Goal: Task Accomplishment & Management: Manage account settings

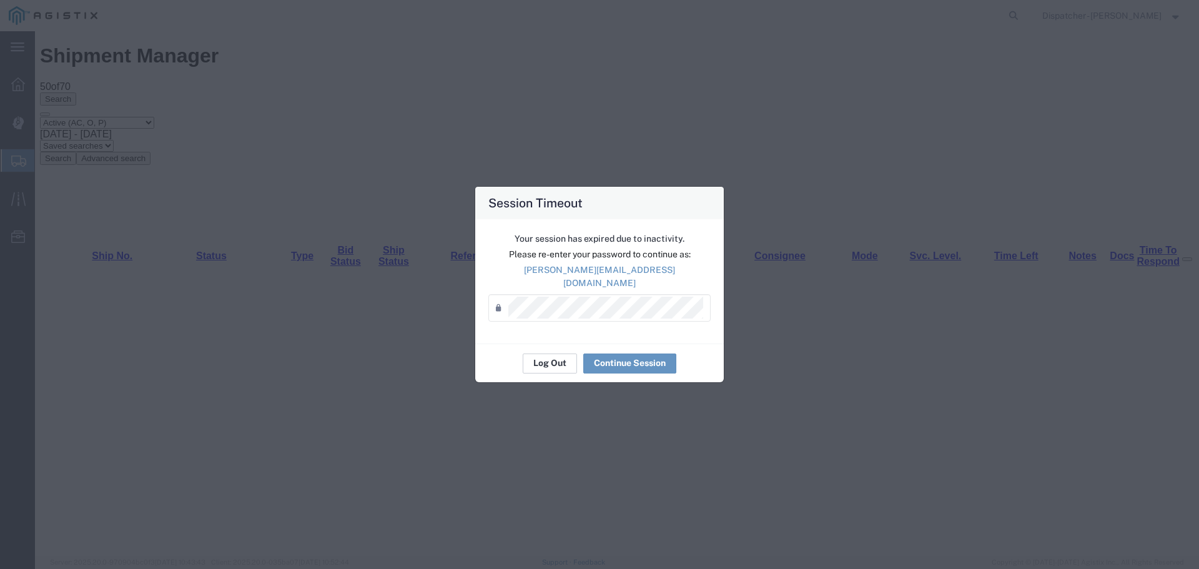
click at [540, 354] on button "Log Out" at bounding box center [550, 364] width 54 height 20
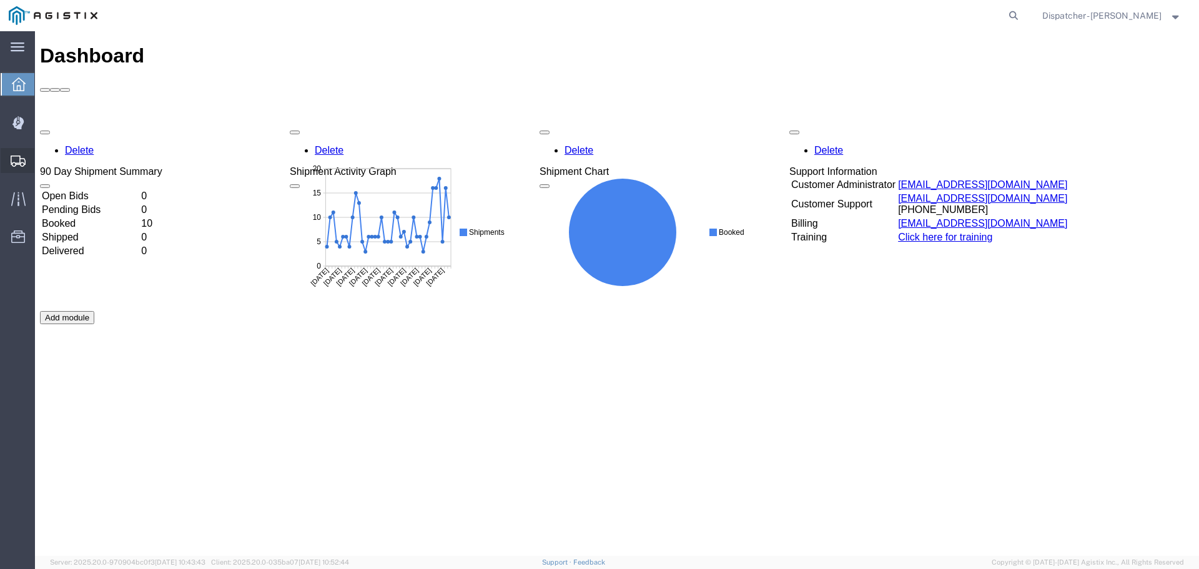
click at [14, 159] on icon at bounding box center [18, 161] width 15 height 11
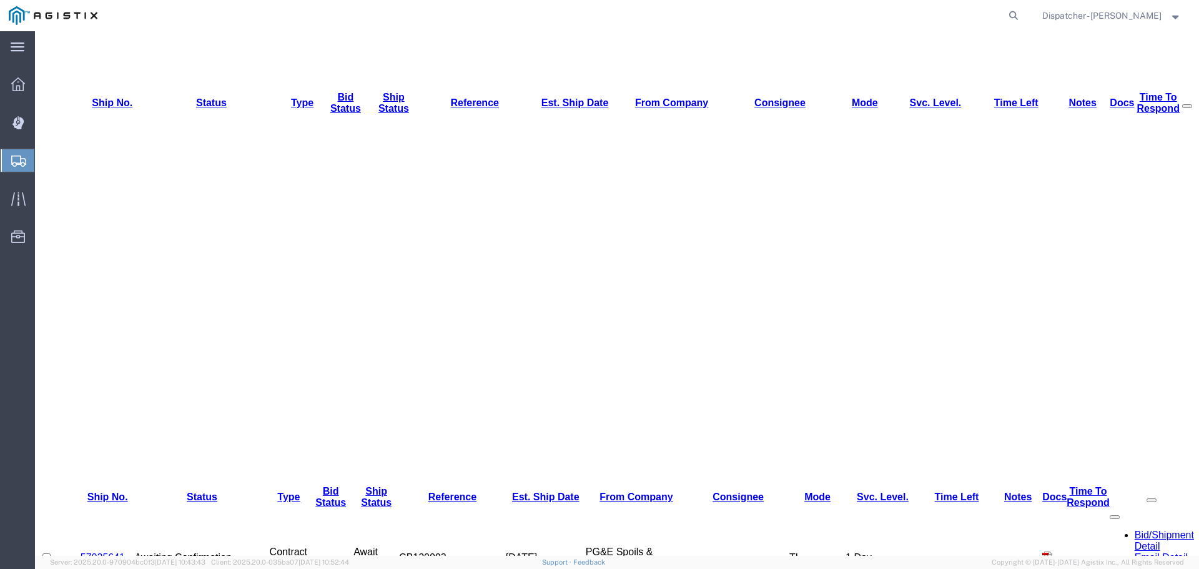
scroll to position [166, 0]
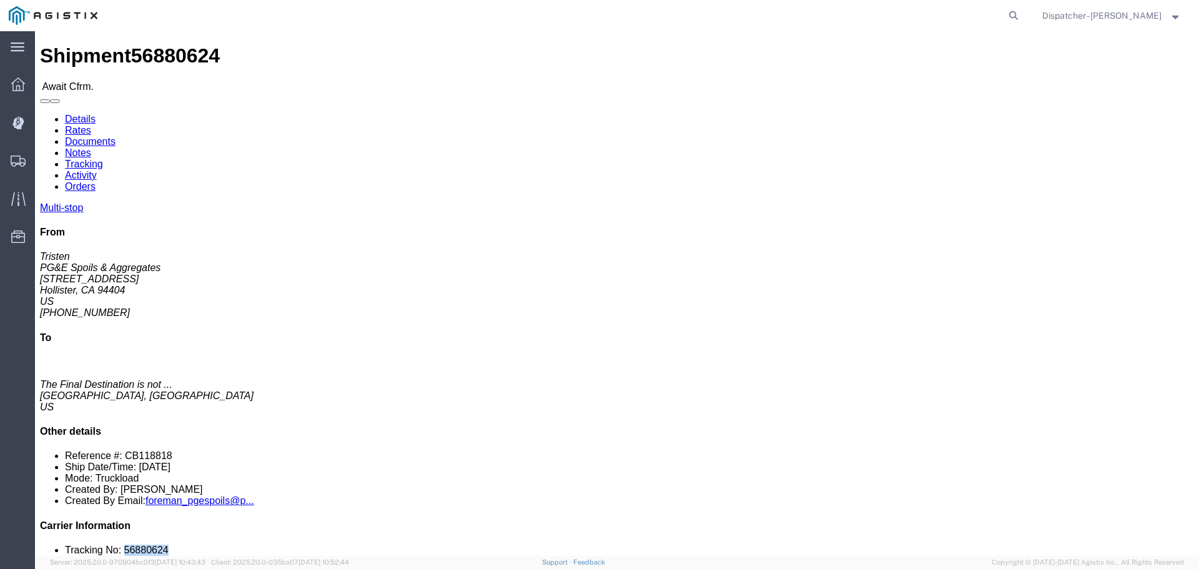
drag, startPoint x: 1020, startPoint y: 377, endPoint x: 983, endPoint y: 382, distance: 37.1
click li "Tracking No: 56880624"
copy li "56880624"
click link "Tracking"
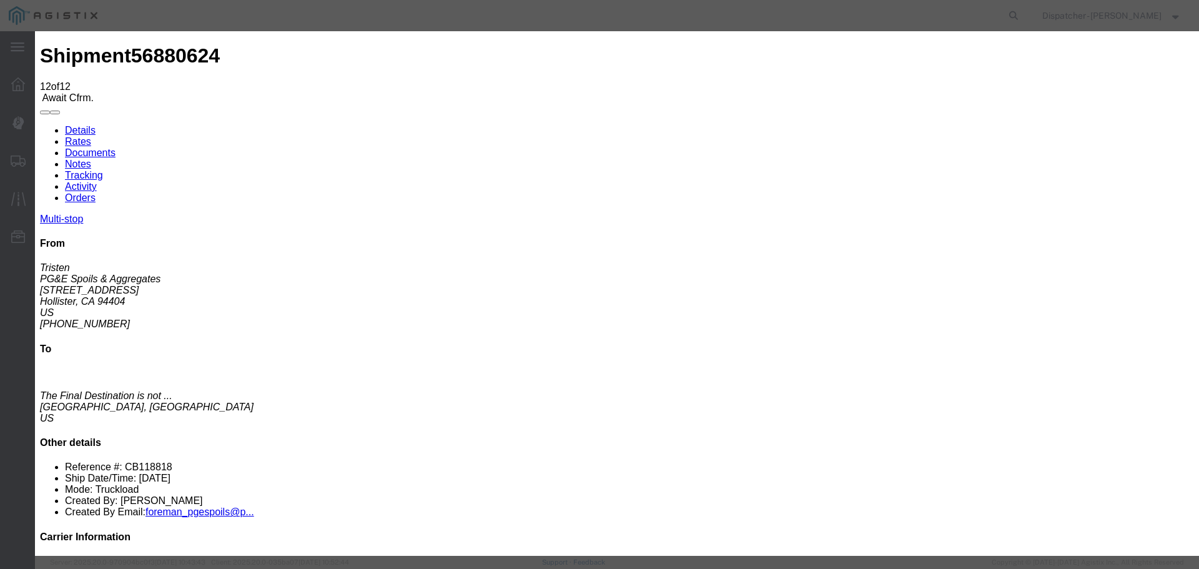
select select "DELIVRED"
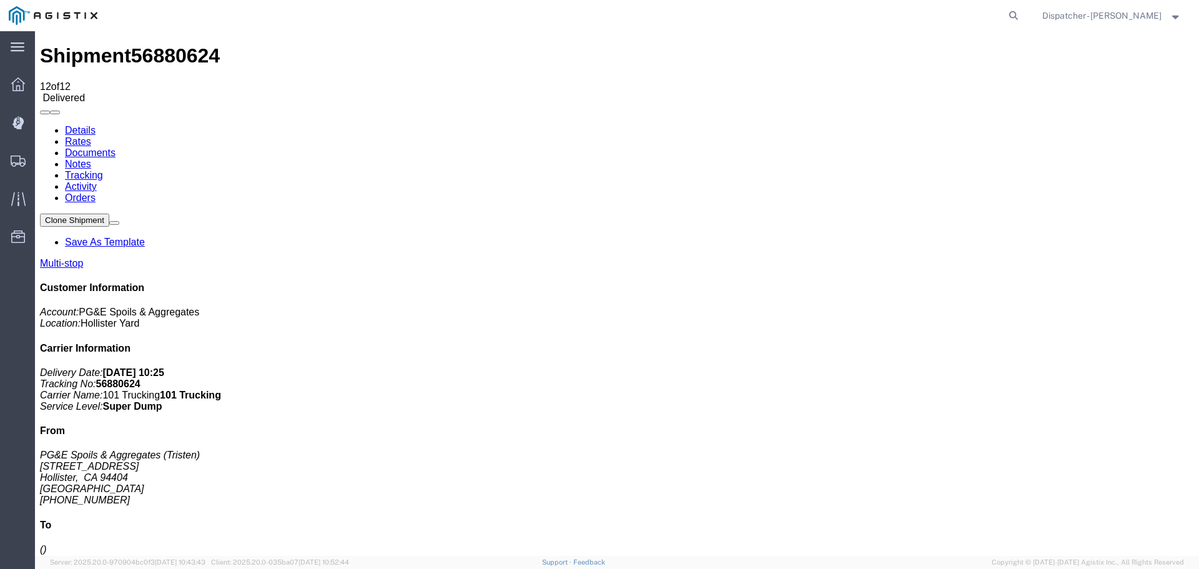
click at [91, 159] on link "Notes" at bounding box center [78, 164] width 26 height 11
click at [116, 147] on link "Documents" at bounding box center [90, 152] width 51 height 11
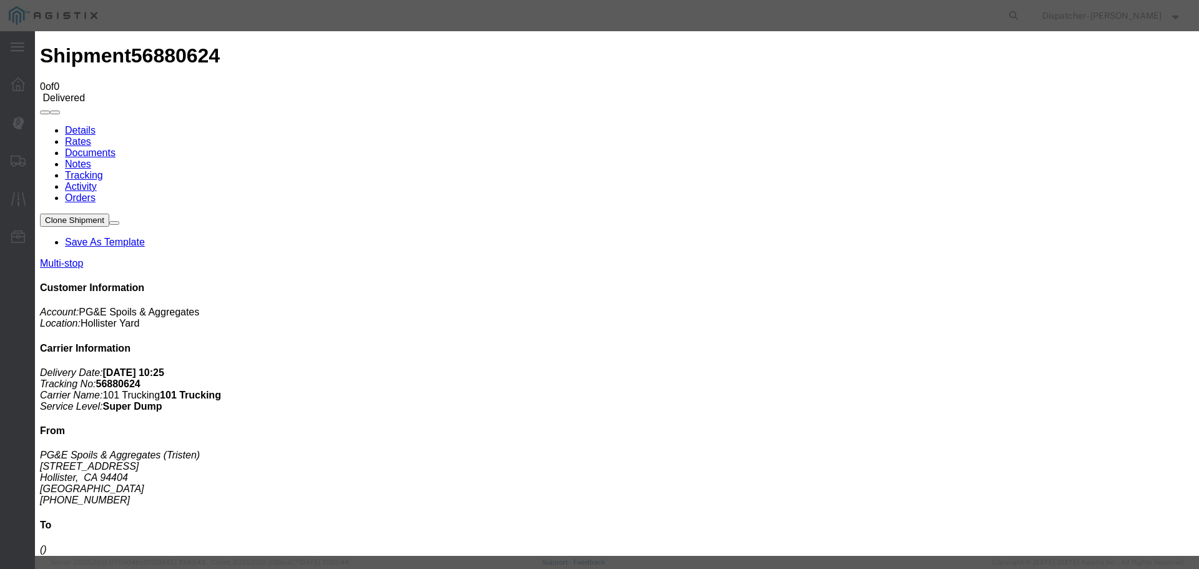
type input "Truck and Scale Tags"
type input "C:\fakepath\Truck and Scale Tags 56880624.pdf"
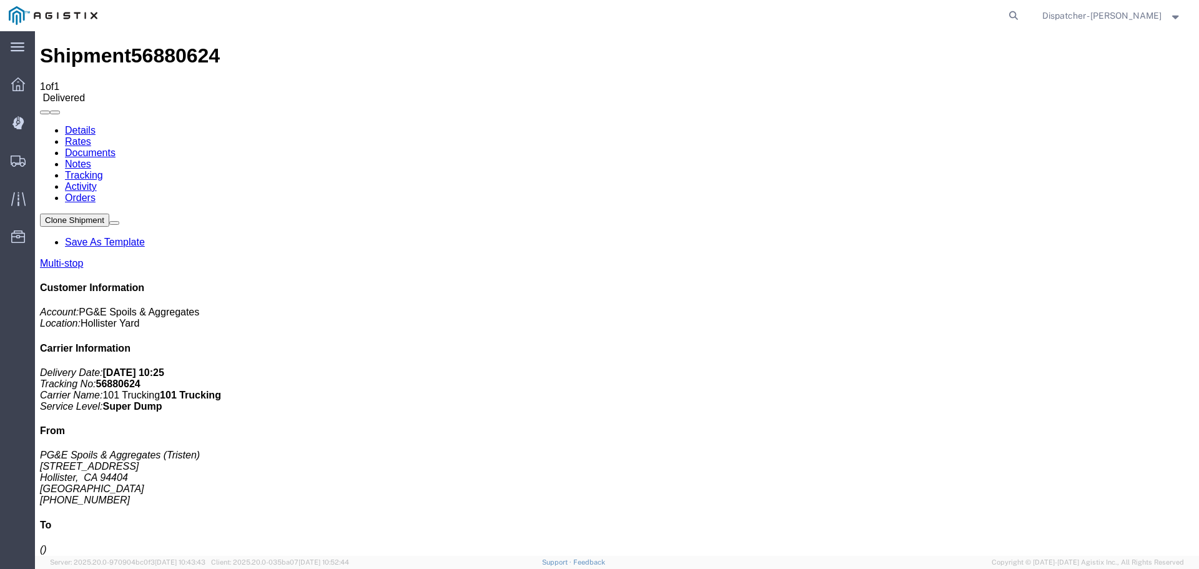
click at [43, 159] on span "Shipments" at bounding box center [38, 160] width 9 height 25
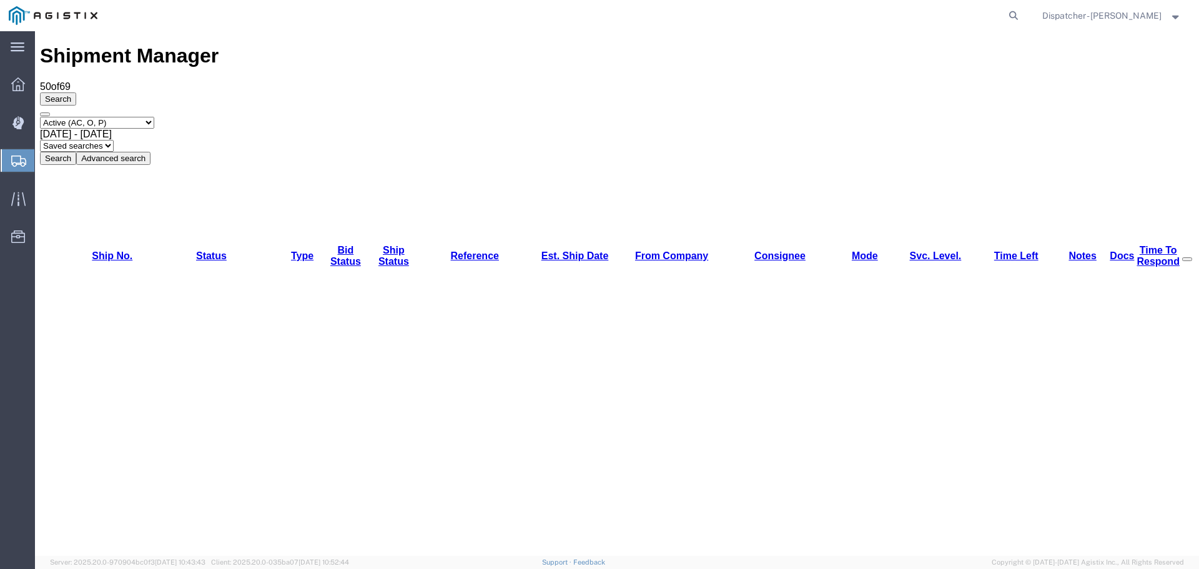
scroll to position [83, 0]
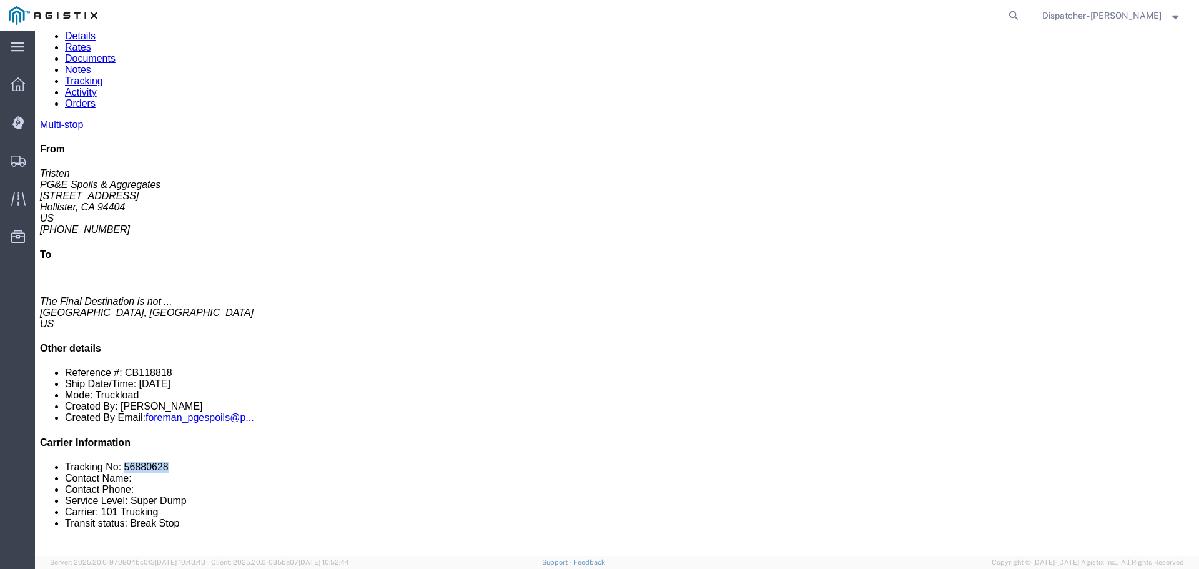
drag, startPoint x: 1035, startPoint y: 370, endPoint x: 982, endPoint y: 372, distance: 53.1
click li "Tracking No: 56880628"
copy li "56880628"
click link "Tracking"
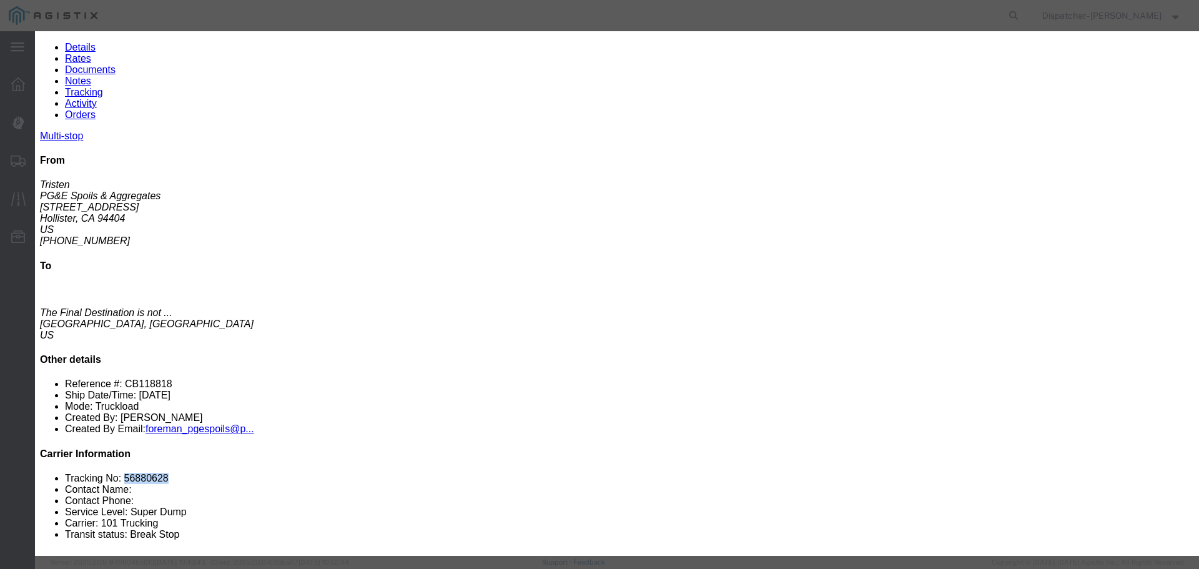
select select "DELIVRED"
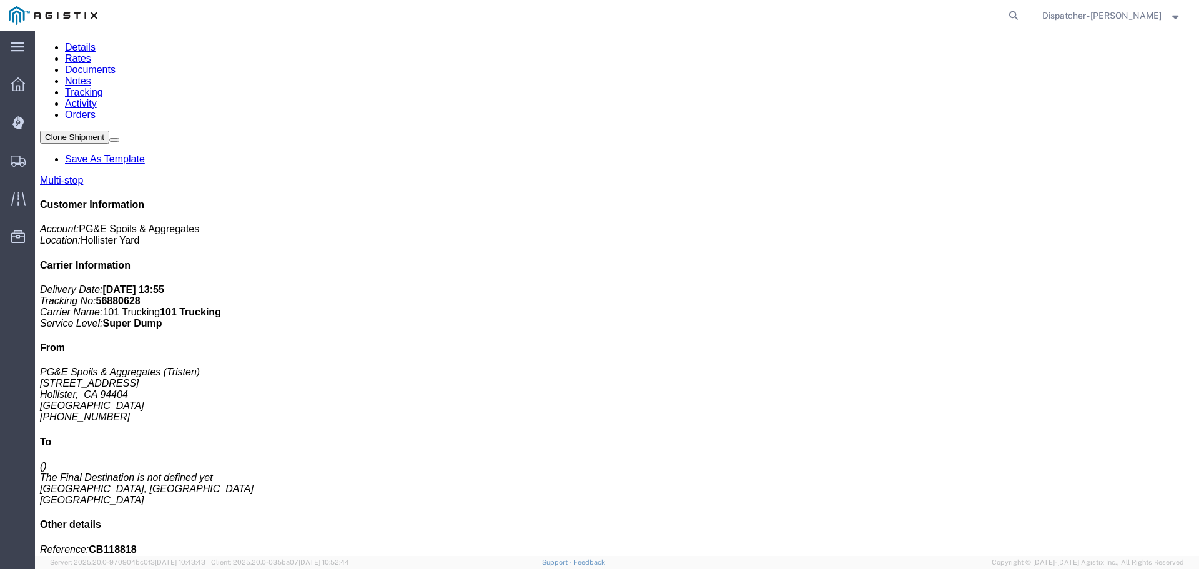
click at [91, 79] on link "Notes" at bounding box center [78, 81] width 26 height 11
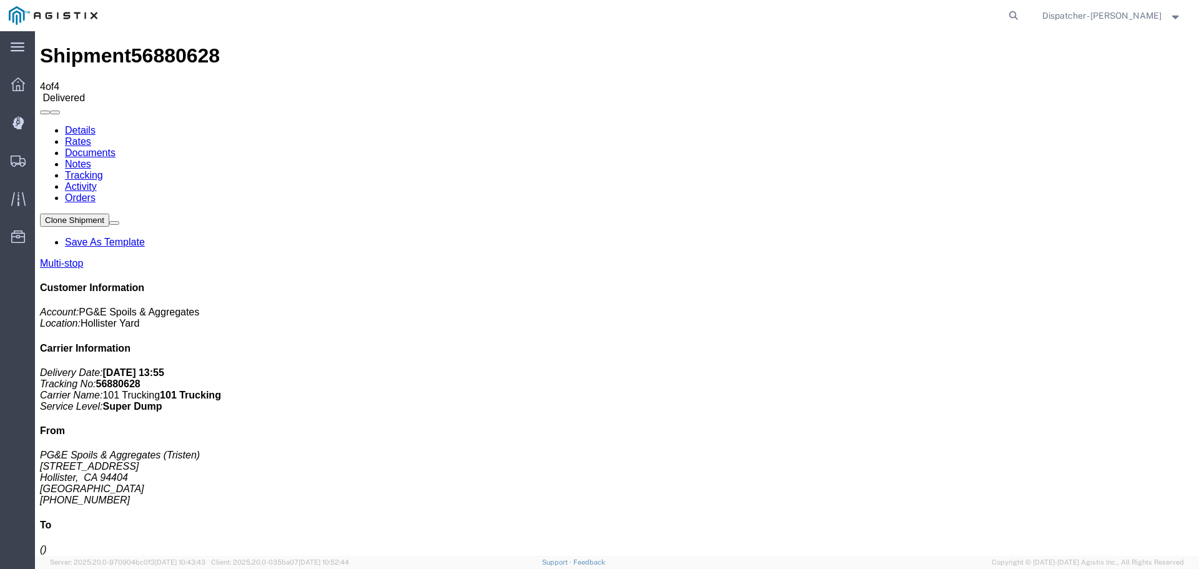
click at [116, 147] on link "Documents" at bounding box center [90, 152] width 51 height 11
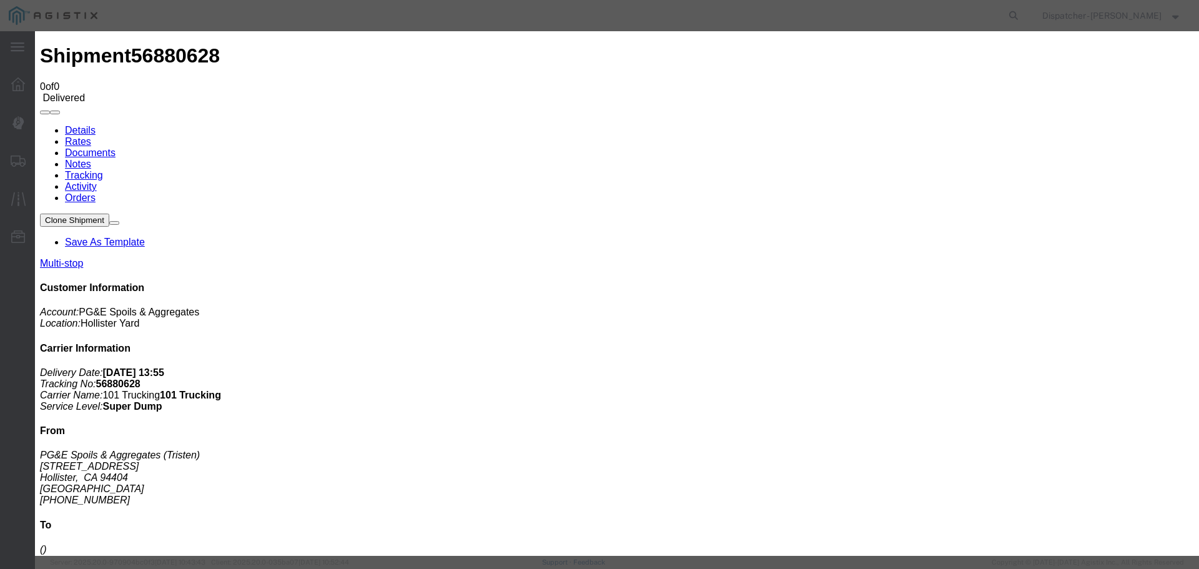
type input "Truck and Scale Tags"
type input "C:\fakepath\Truck and Scale Tags 56880628.pdf"
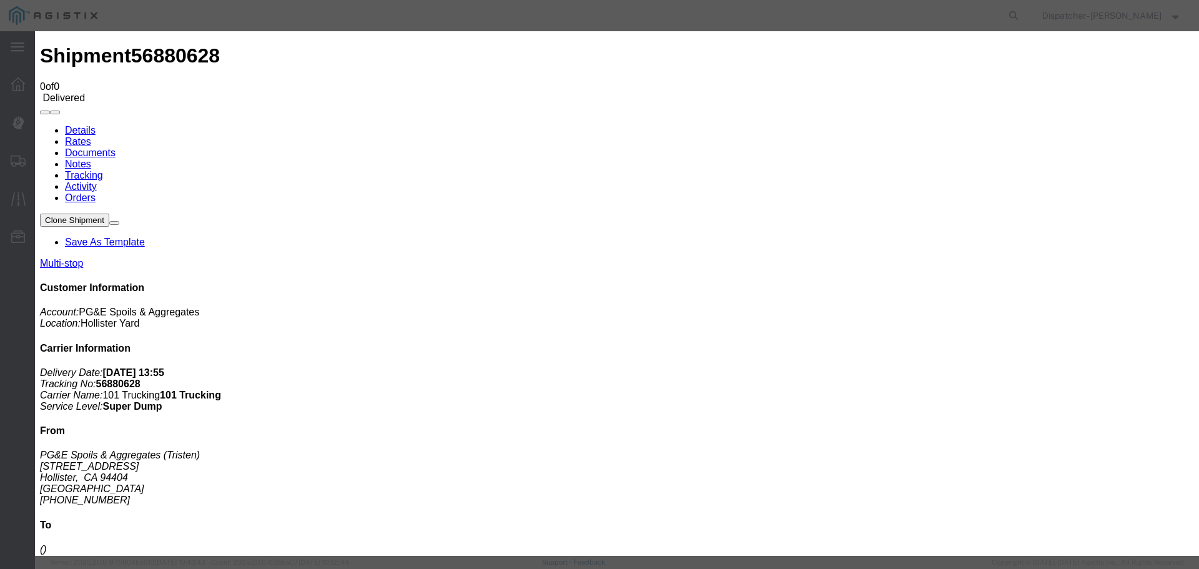
select select
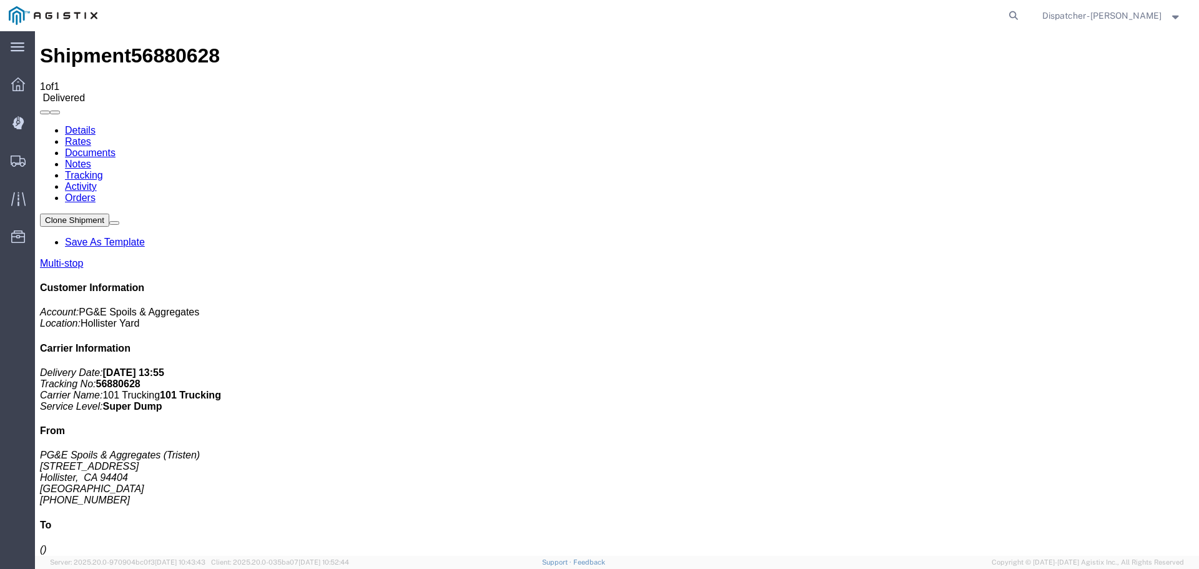
click at [43, 156] on span "Shipments" at bounding box center [38, 160] width 9 height 25
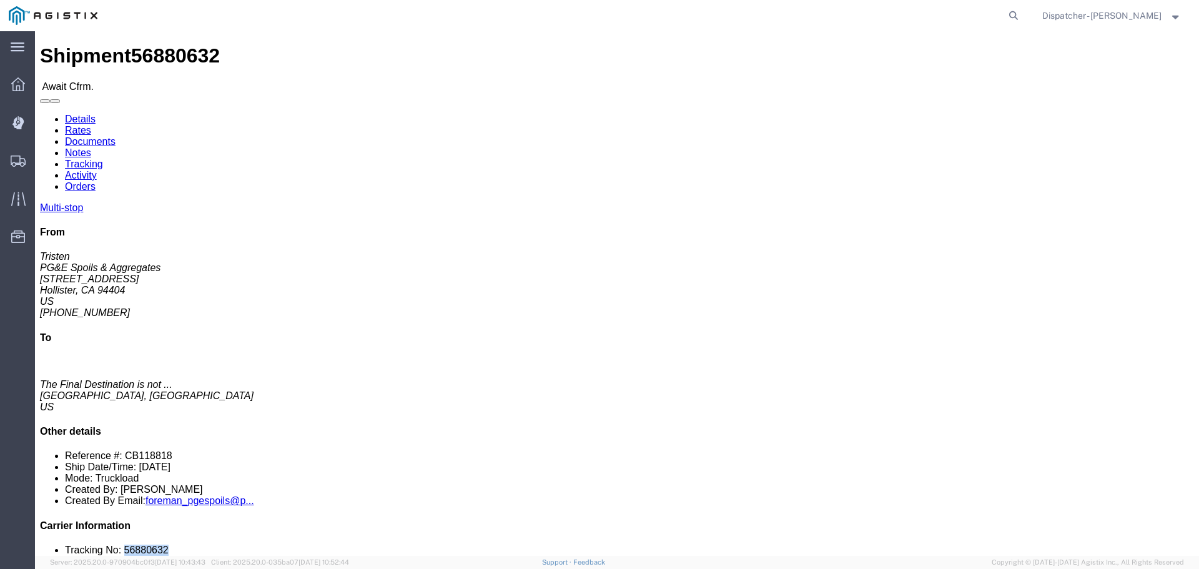
drag, startPoint x: 1023, startPoint y: 370, endPoint x: 983, endPoint y: 370, distance: 40.0
click li "Tracking No: 56880632"
copy li "56880632"
click link "Tracking"
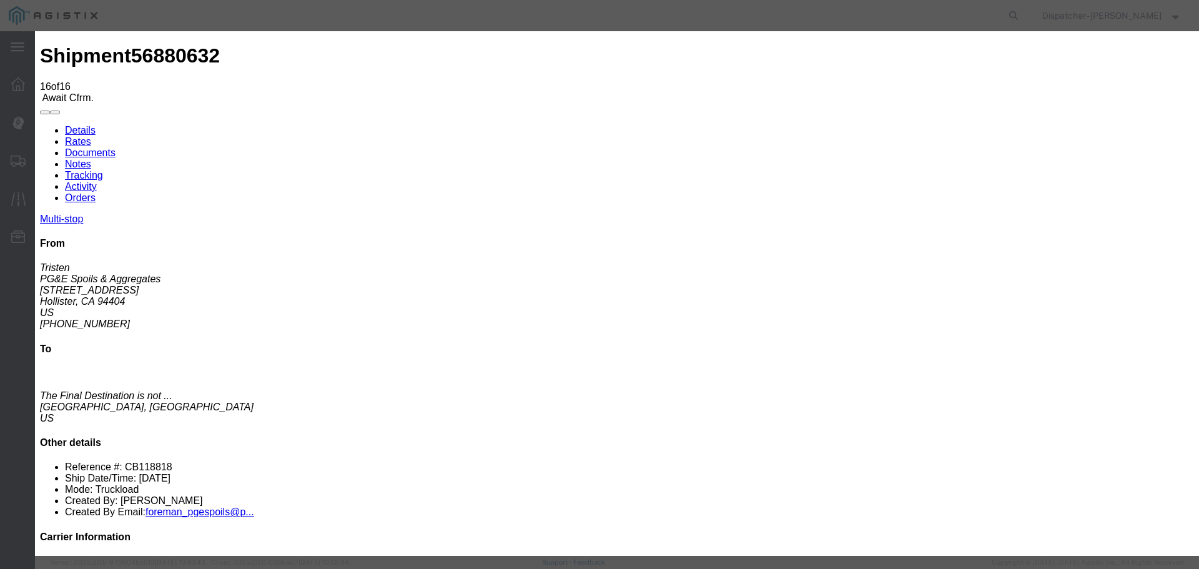
select select "DELIVRED"
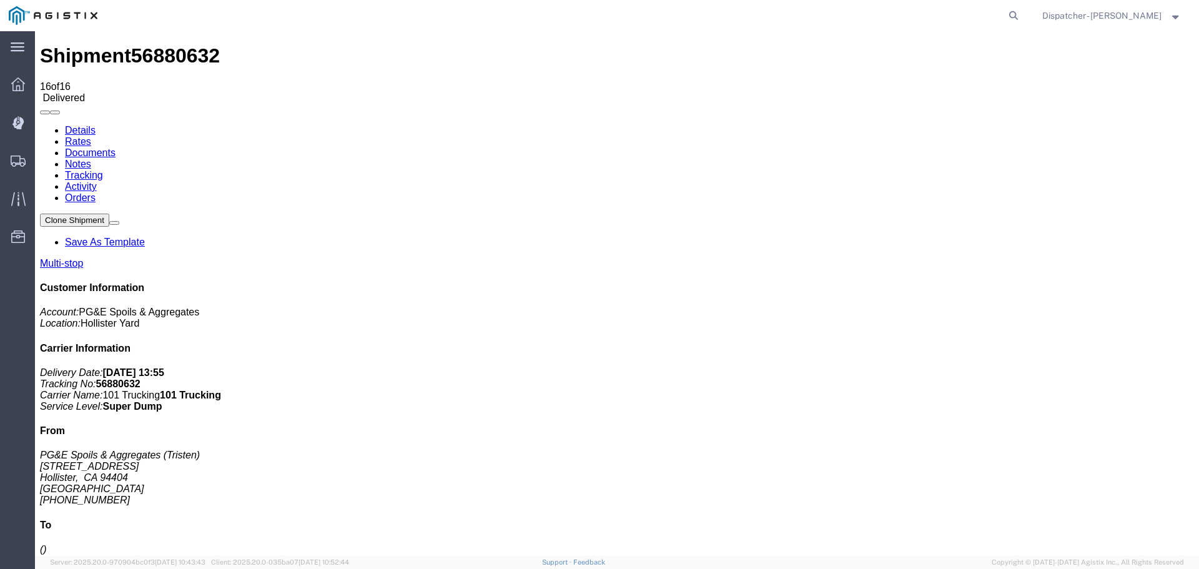
click at [91, 159] on link "Notes" at bounding box center [78, 164] width 26 height 11
click at [116, 147] on link "Documents" at bounding box center [90, 152] width 51 height 11
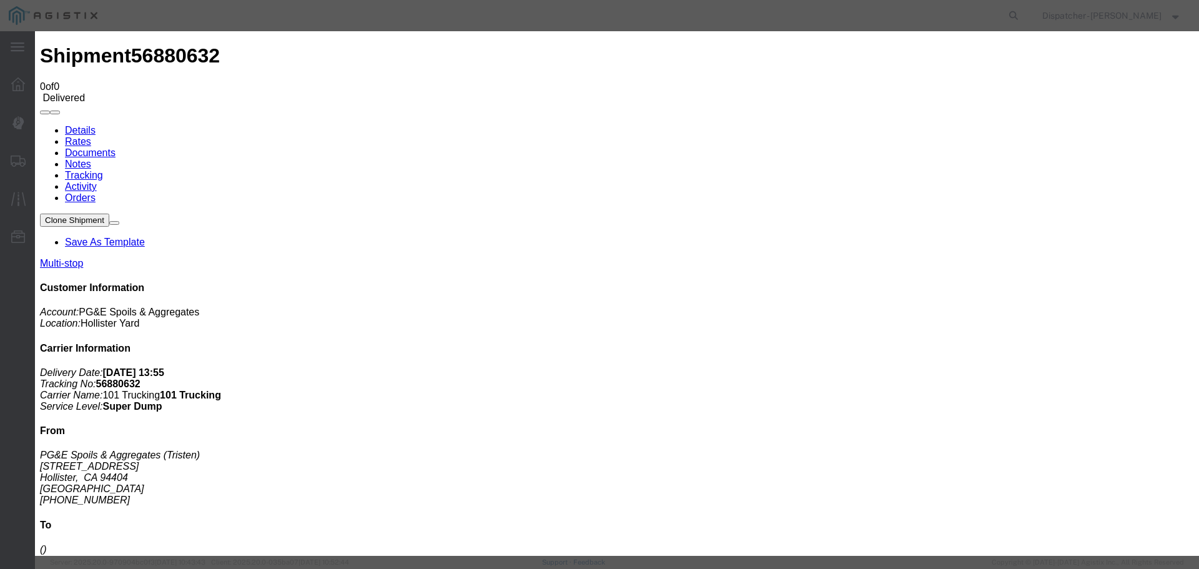
type input "Truck and Scale Tags"
type input "C:\fakepath\Truck and Scale Tags 56880632.pdf"
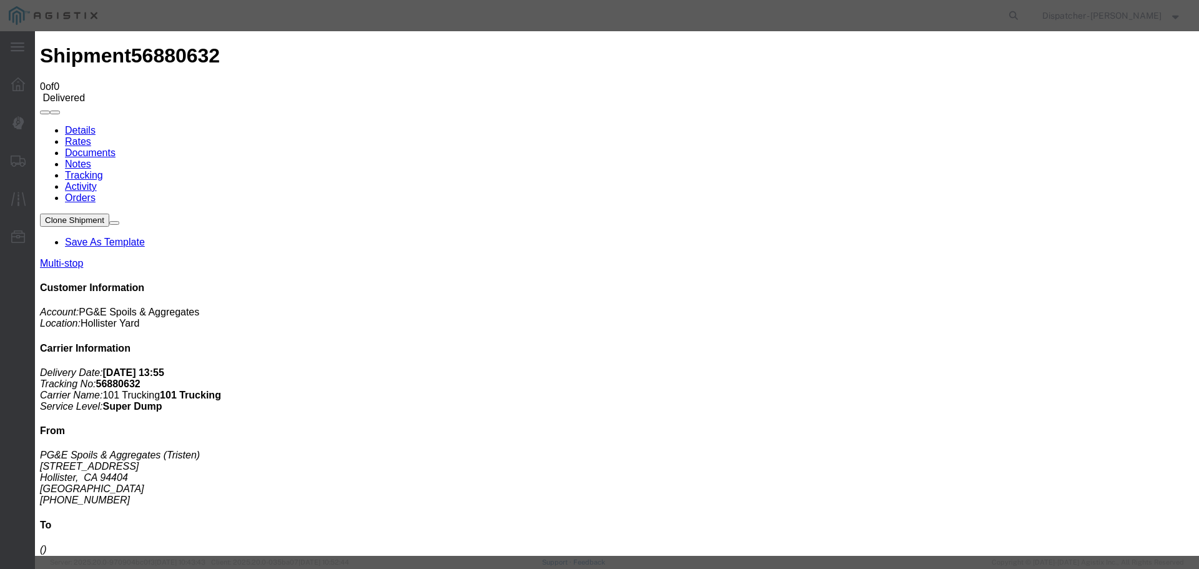
select select
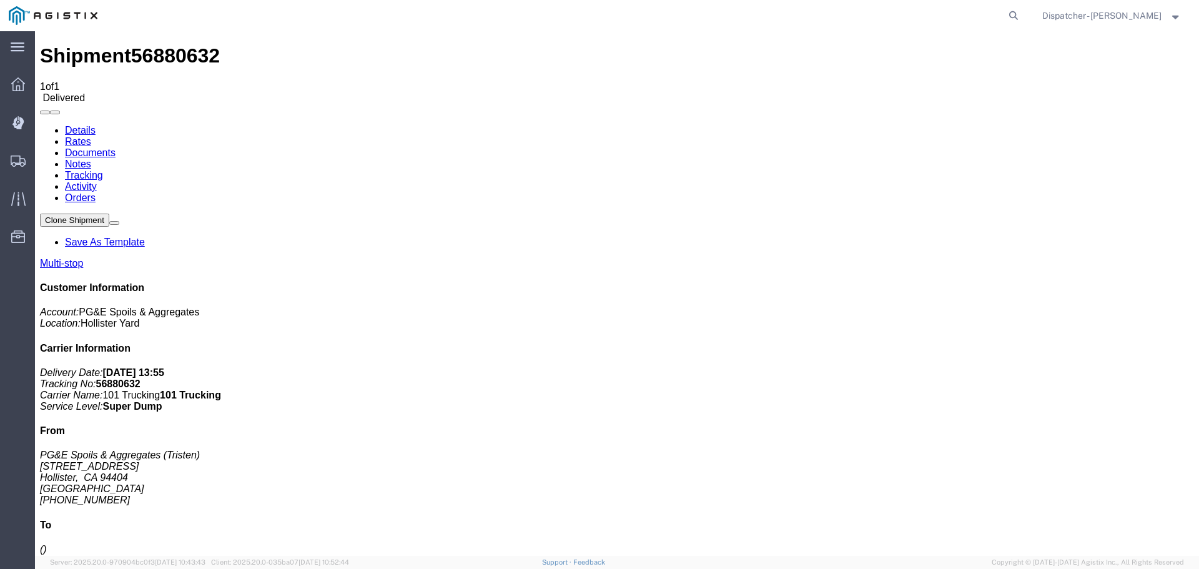
click at [43, 157] on span "Shipments" at bounding box center [38, 160] width 9 height 25
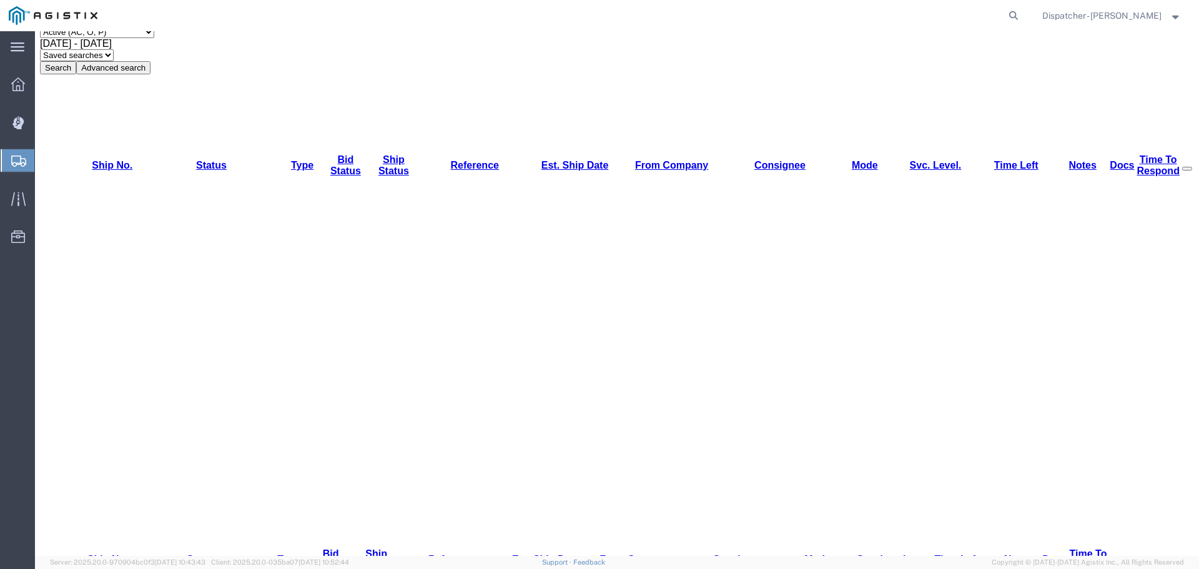
scroll to position [83, 0]
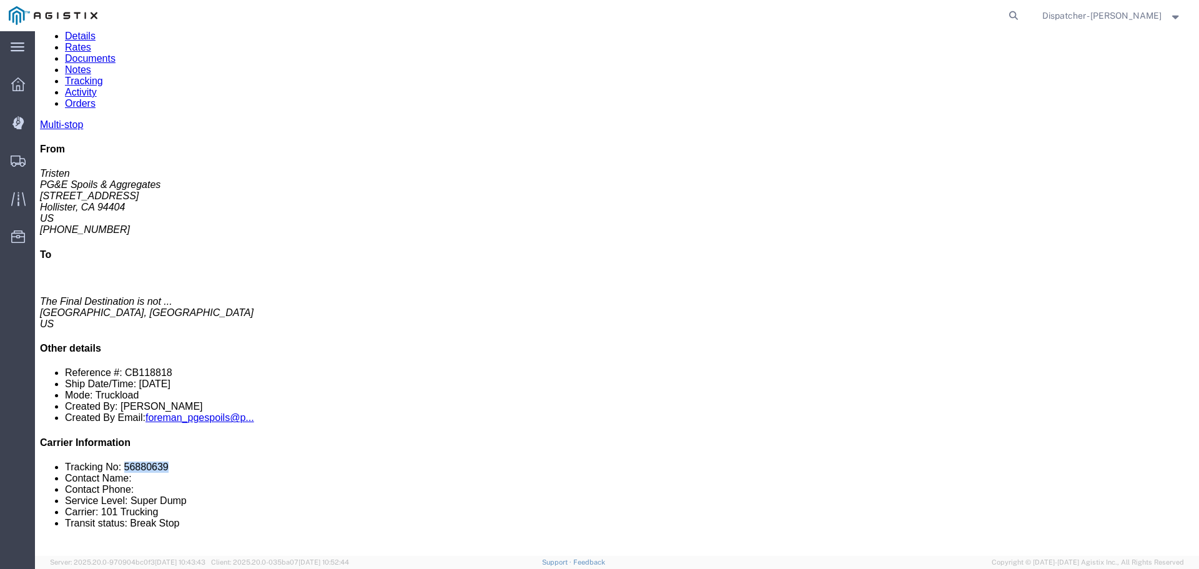
drag, startPoint x: 1029, startPoint y: 373, endPoint x: 980, endPoint y: 369, distance: 49.5
click div "Multi-stop From Tristen PG&E Spoils & Aggregates [STREET_ADDRESS][PERSON_NAME] …"
copy li "56880639"
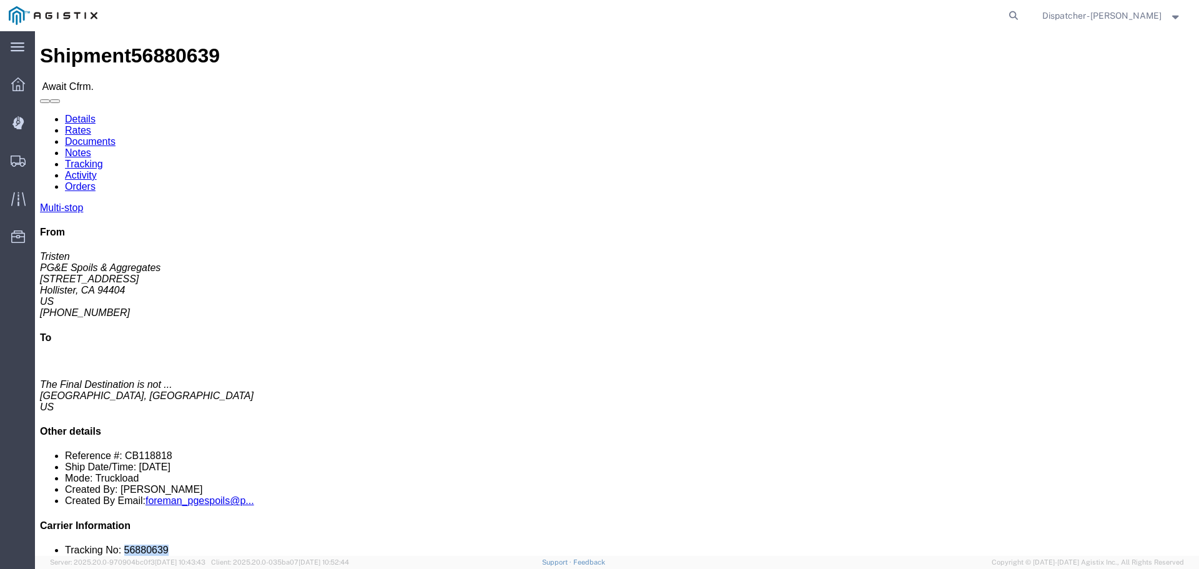
click link "Tracking"
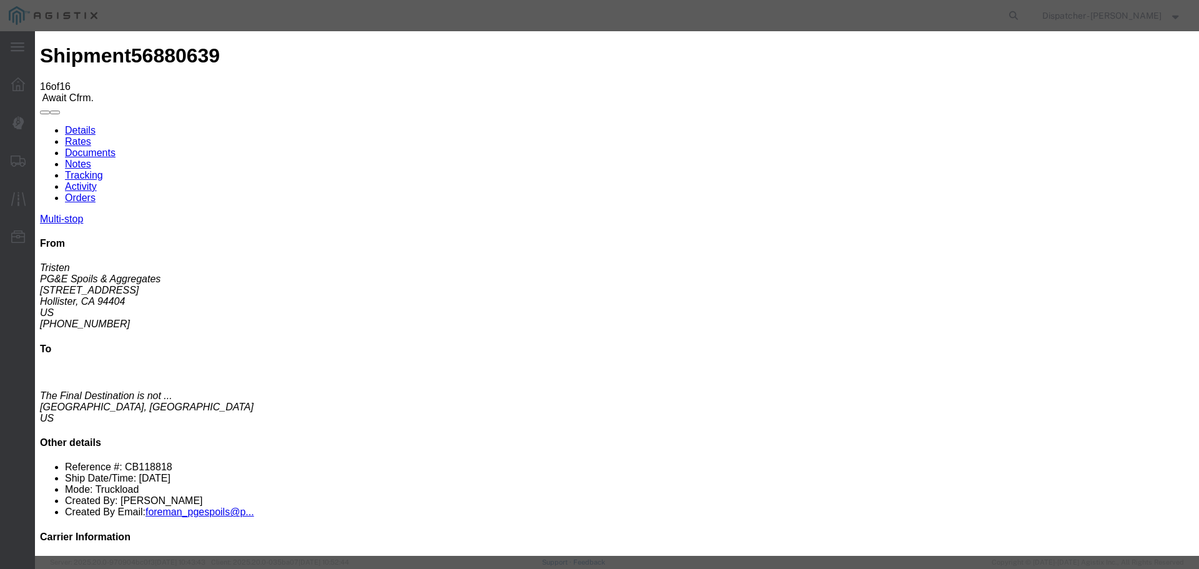
select select "DELIVRED"
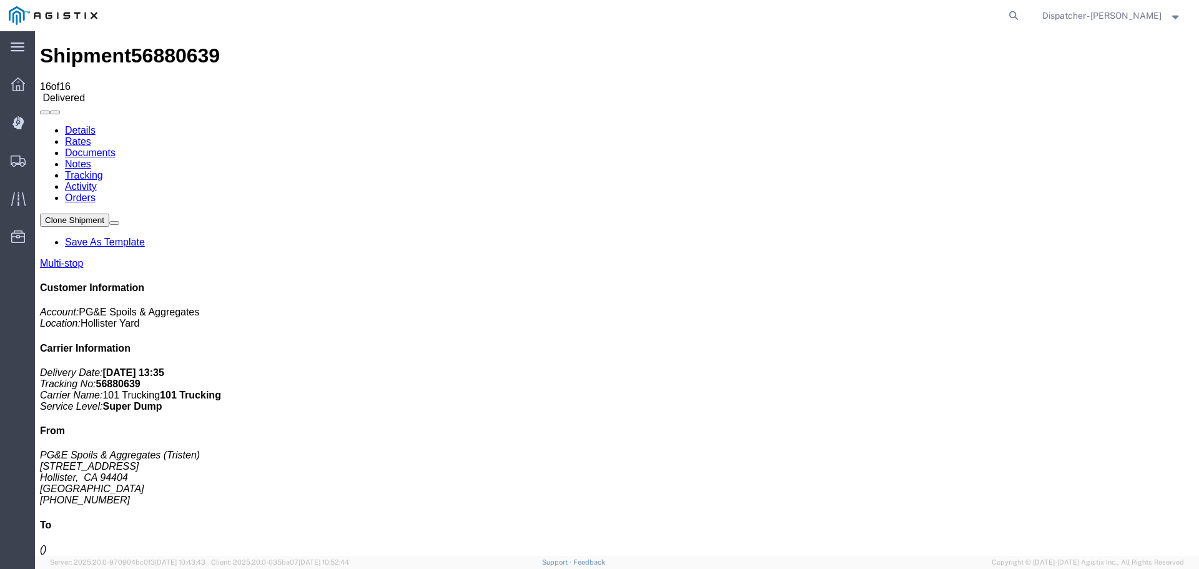
click at [91, 159] on link "Notes" at bounding box center [78, 164] width 26 height 11
click at [116, 147] on link "Documents" at bounding box center [90, 152] width 51 height 11
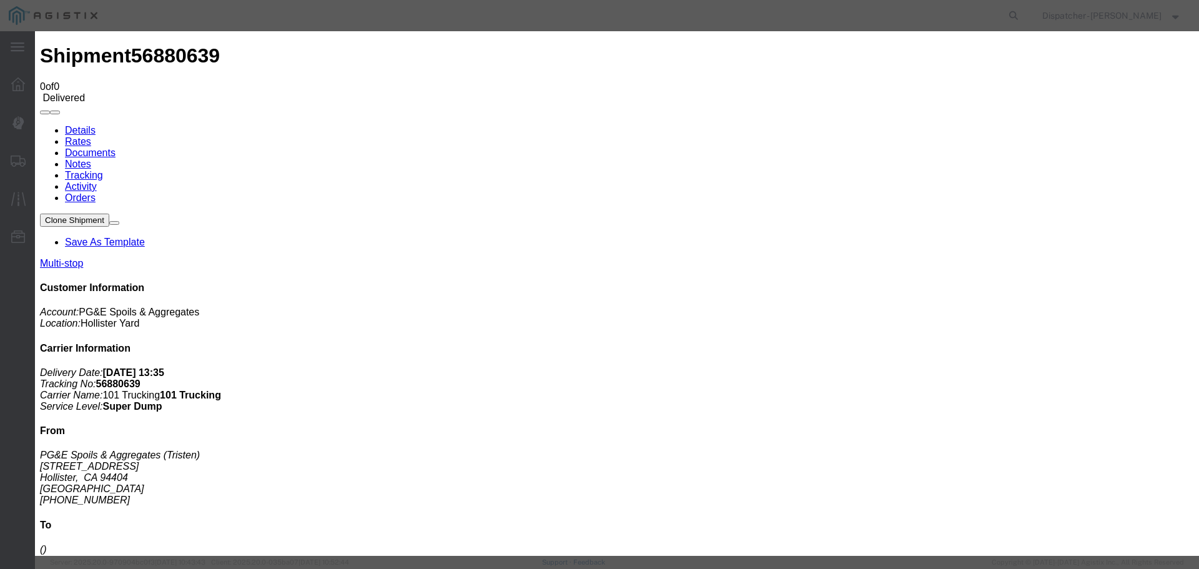
type input "Truck and Scale Tags"
type input "C:\fakepath\Truck and Scale Tags 56880639.pdf"
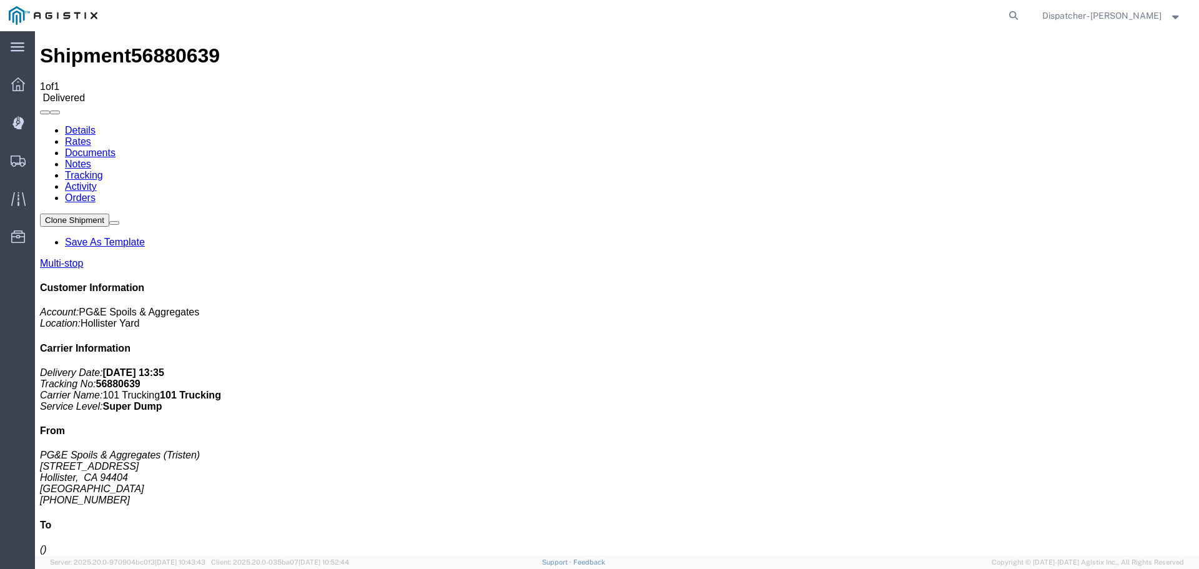
click at [43, 157] on span "Shipments" at bounding box center [38, 160] width 9 height 25
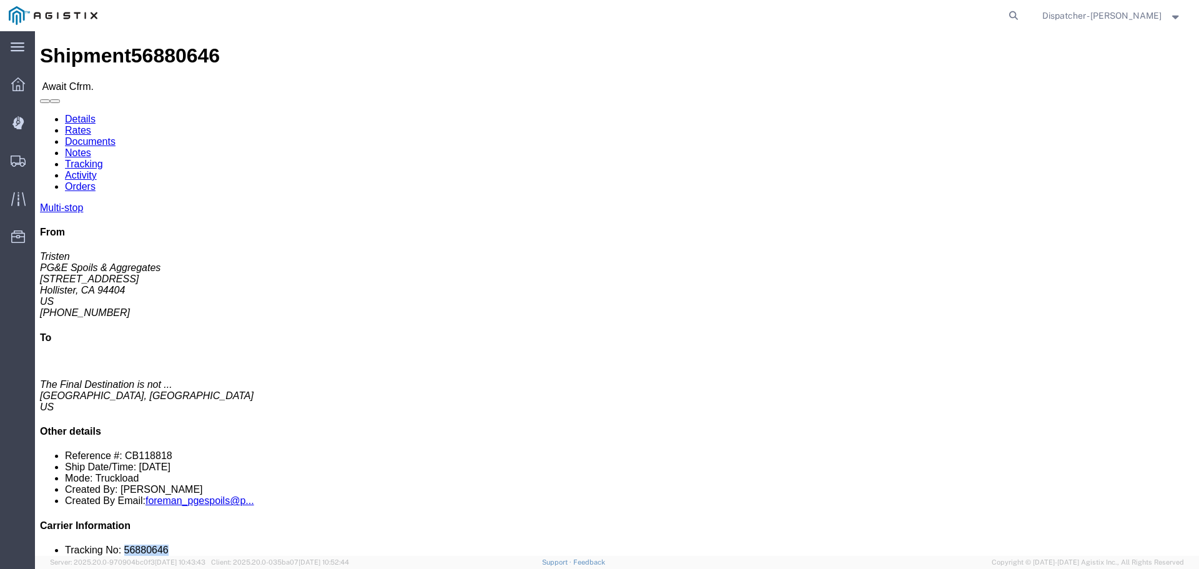
drag, startPoint x: 1034, startPoint y: 379, endPoint x: 982, endPoint y: 379, distance: 52.5
click li "Tracking No: 56880646"
copy li "56880646"
click link "Tracking"
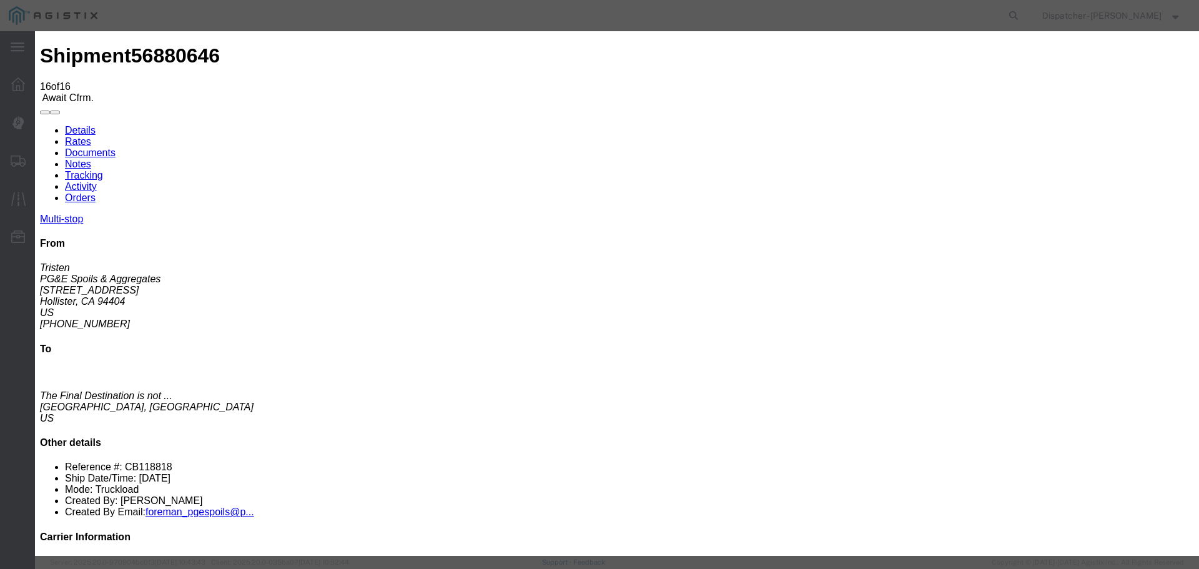
select select "DELIVRED"
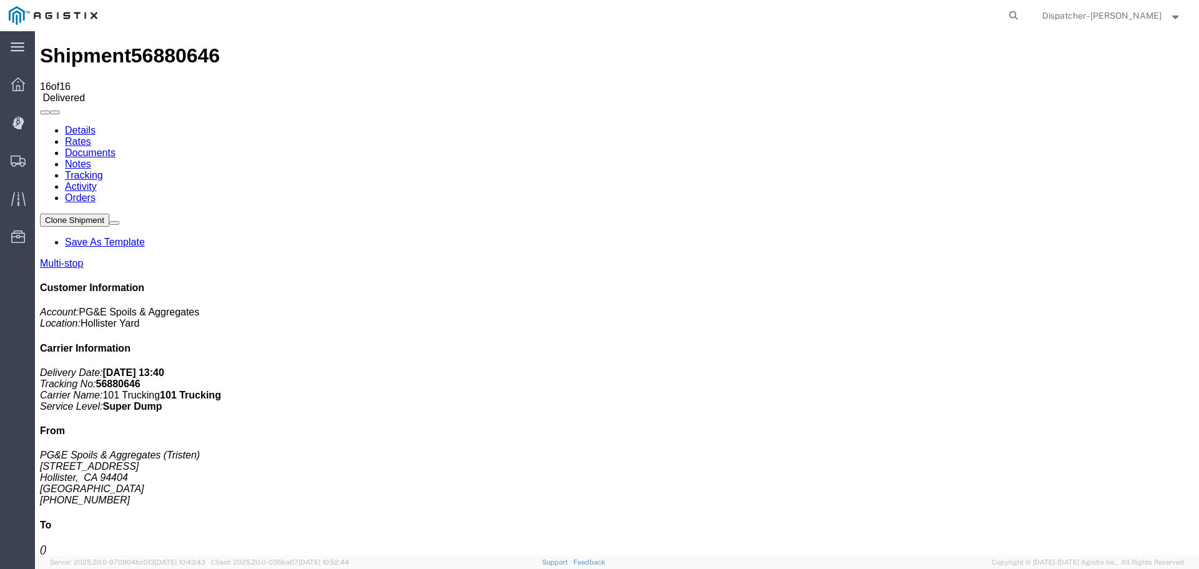
click at [91, 159] on link "Notes" at bounding box center [78, 164] width 26 height 11
click at [116, 147] on link "Documents" at bounding box center [90, 152] width 51 height 11
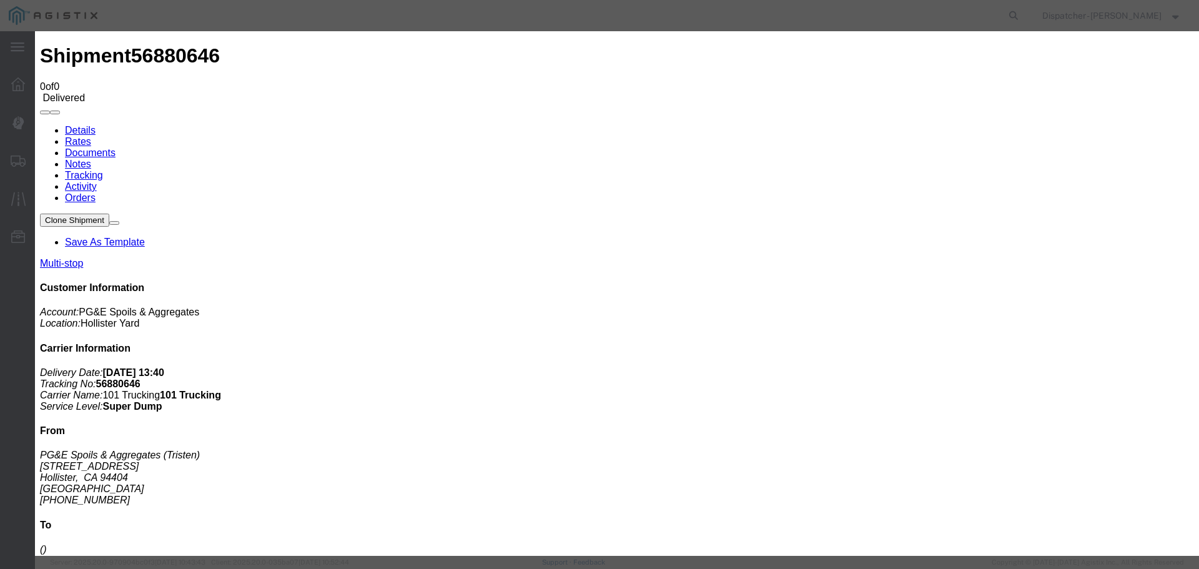
type input "Truck and Scale Tags"
type input "C:\fakepath\Truck and Scale Tags 56880646.pdf"
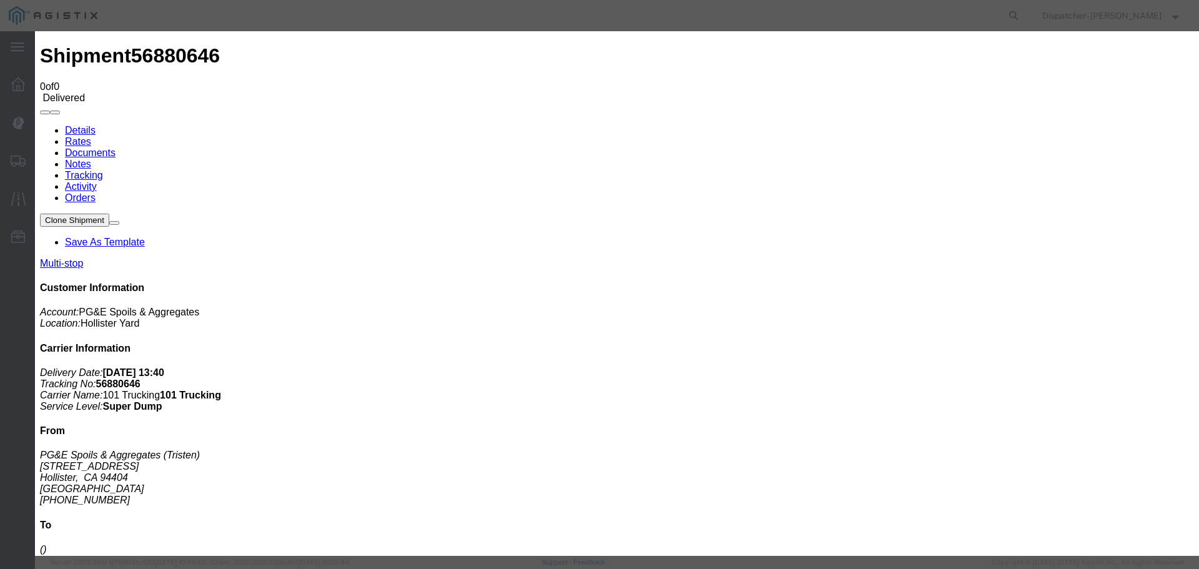
select select
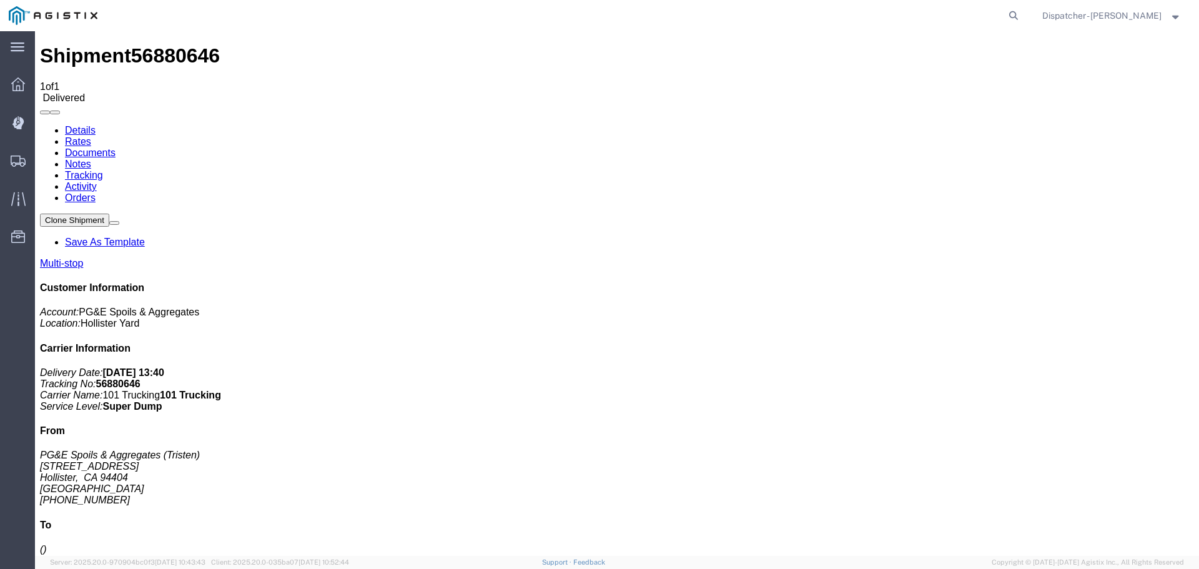
drag, startPoint x: 524, startPoint y: 179, endPoint x: 523, endPoint y: 168, distance: 11.3
click at [43, 159] on span "Shipments" at bounding box center [38, 160] width 9 height 25
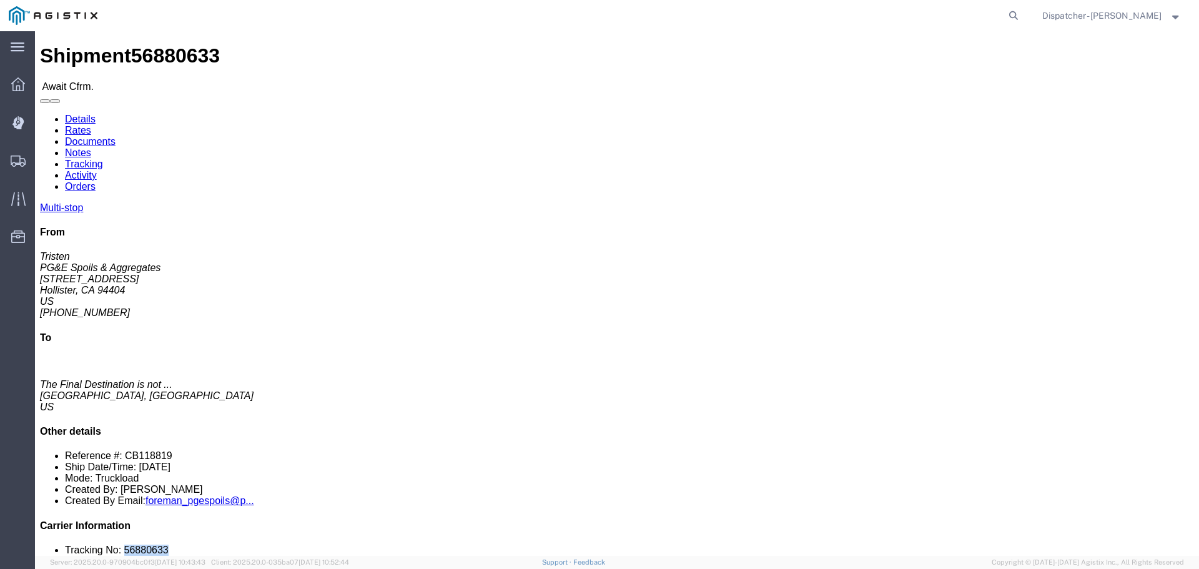
drag, startPoint x: 1026, startPoint y: 370, endPoint x: 981, endPoint y: 374, distance: 45.1
click li "Tracking No: 56880633"
copy li "56880633"
click link "Tracking"
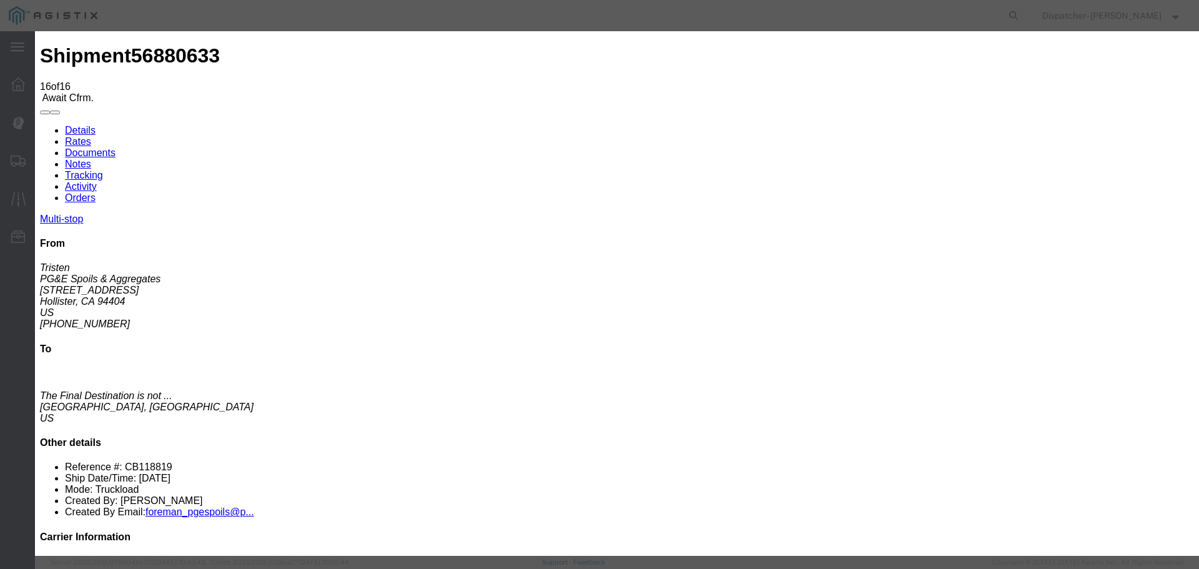
select select "DELIVRED"
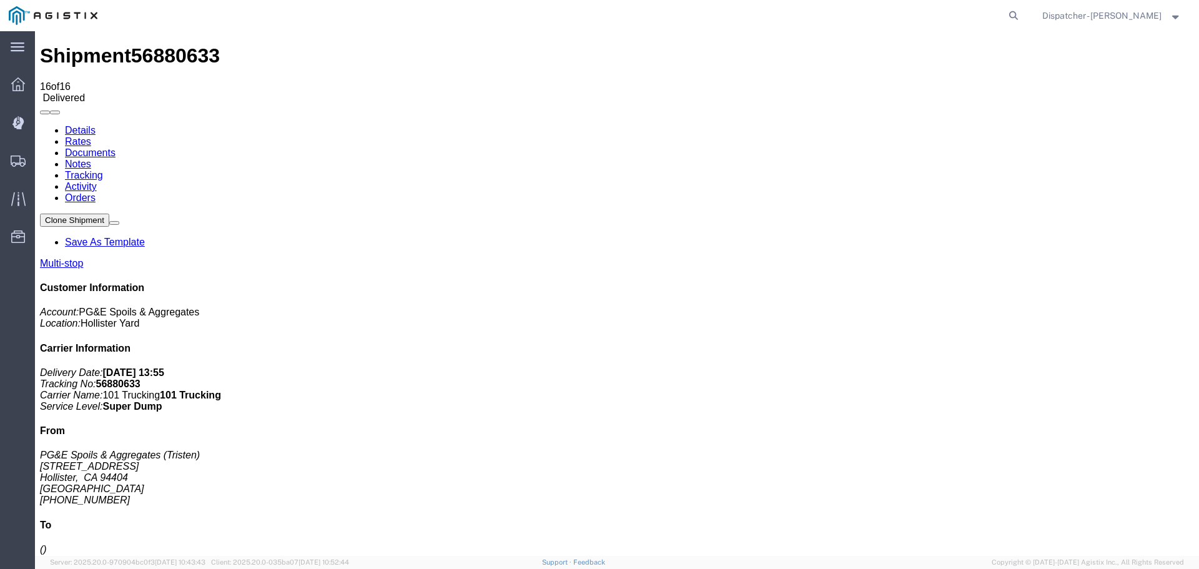
click at [91, 159] on link "Notes" at bounding box center [78, 164] width 26 height 11
click at [116, 147] on link "Documents" at bounding box center [90, 152] width 51 height 11
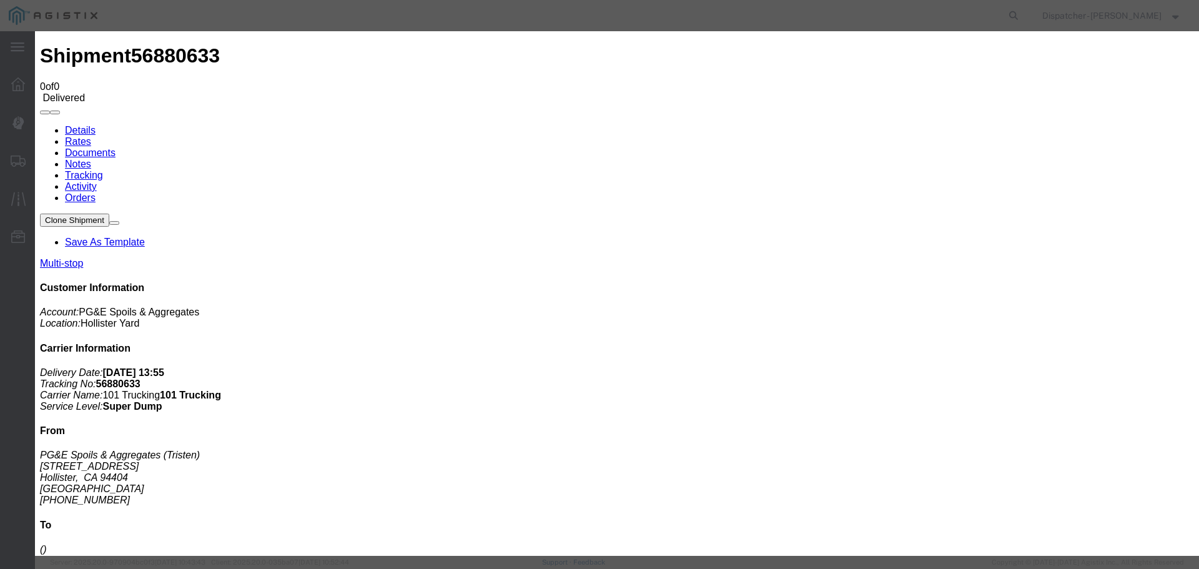
type input "Truck and Scale Tags"
type input "C:\fakepath\Truck and Scale Tags 56880633.pdf"
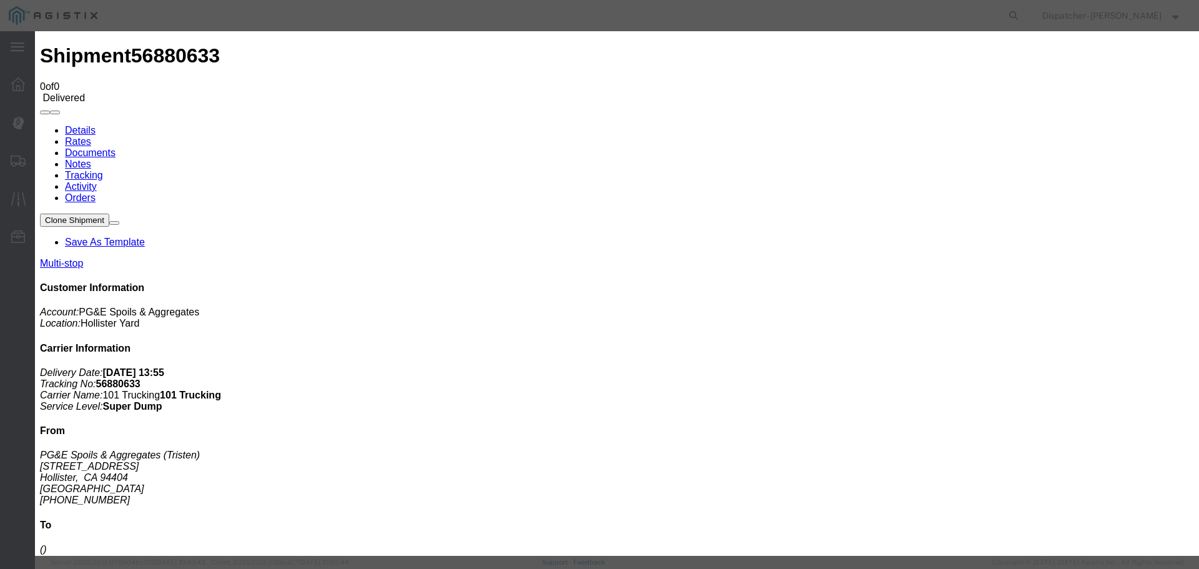
select select
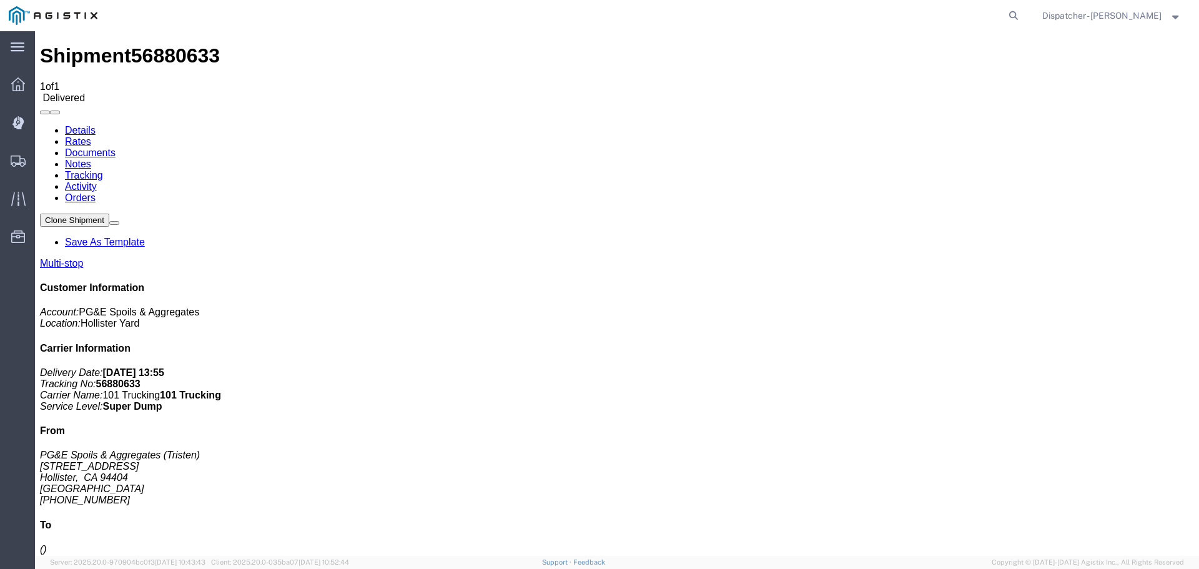
click at [43, 155] on span "Shipments" at bounding box center [38, 160] width 9 height 25
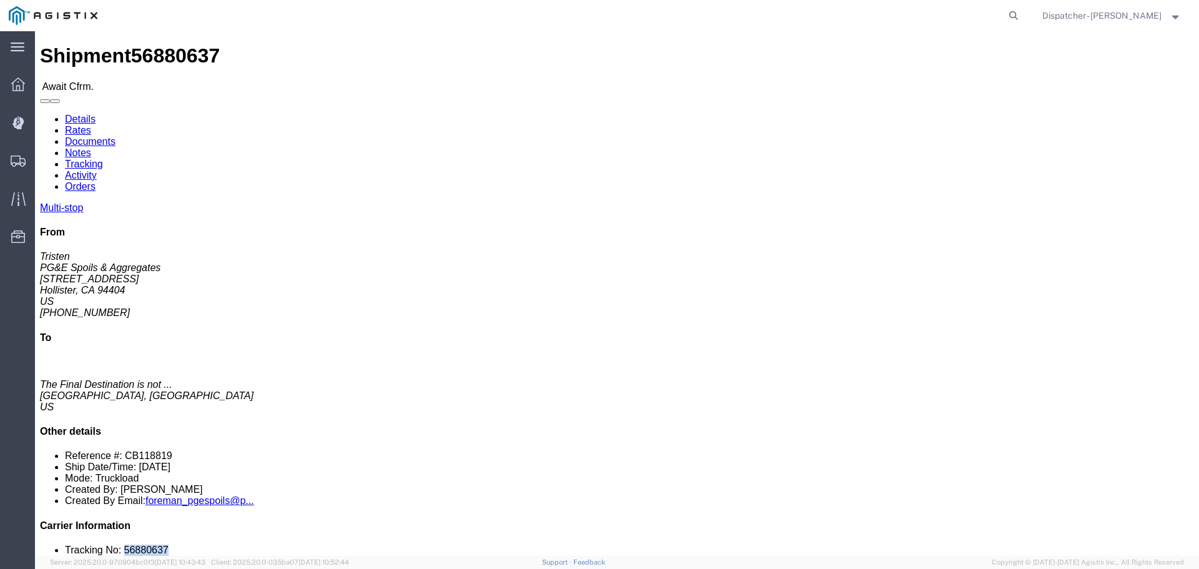
drag, startPoint x: 1023, startPoint y: 377, endPoint x: 981, endPoint y: 377, distance: 41.2
click li "Tracking No: 56880637"
copy li "56880637"
click link "Tracking"
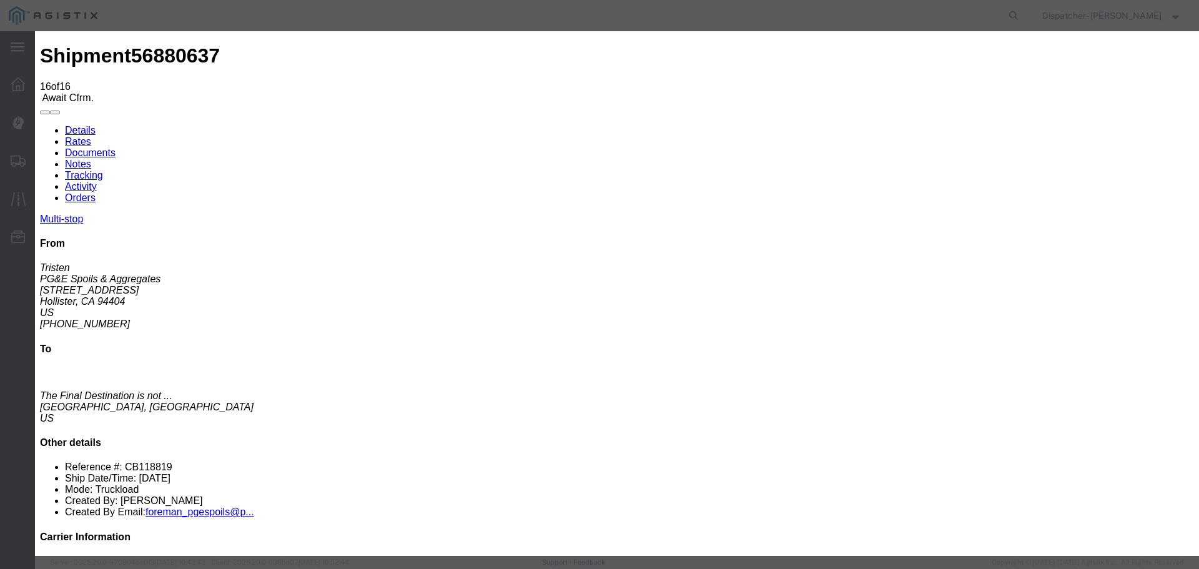
select select "DELIVRED"
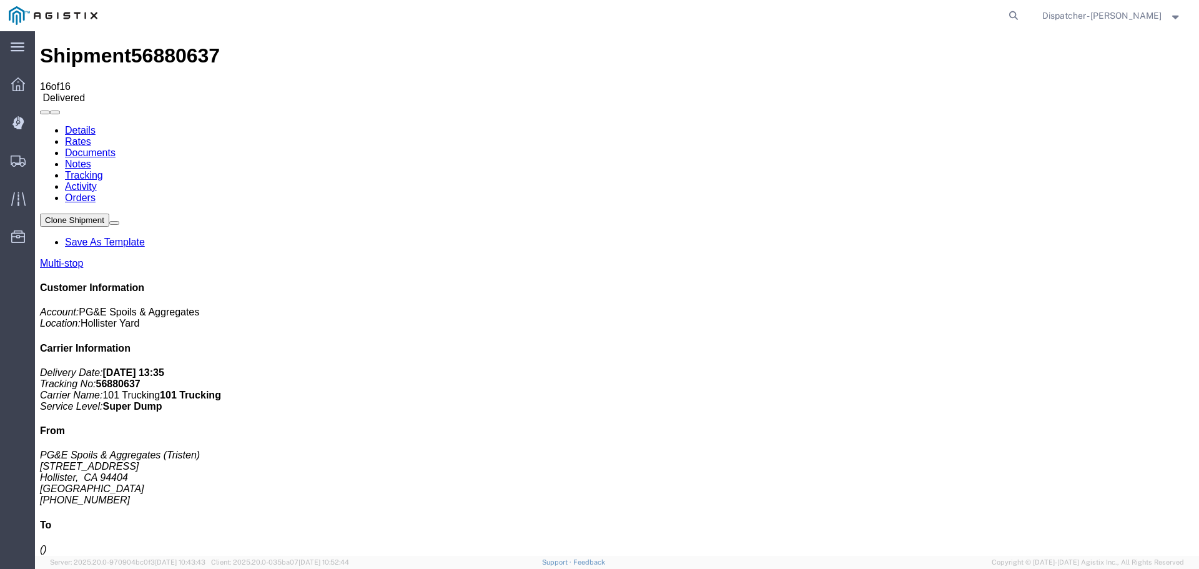
click at [91, 159] on link "Notes" at bounding box center [78, 164] width 26 height 11
click at [116, 147] on link "Documents" at bounding box center [90, 152] width 51 height 11
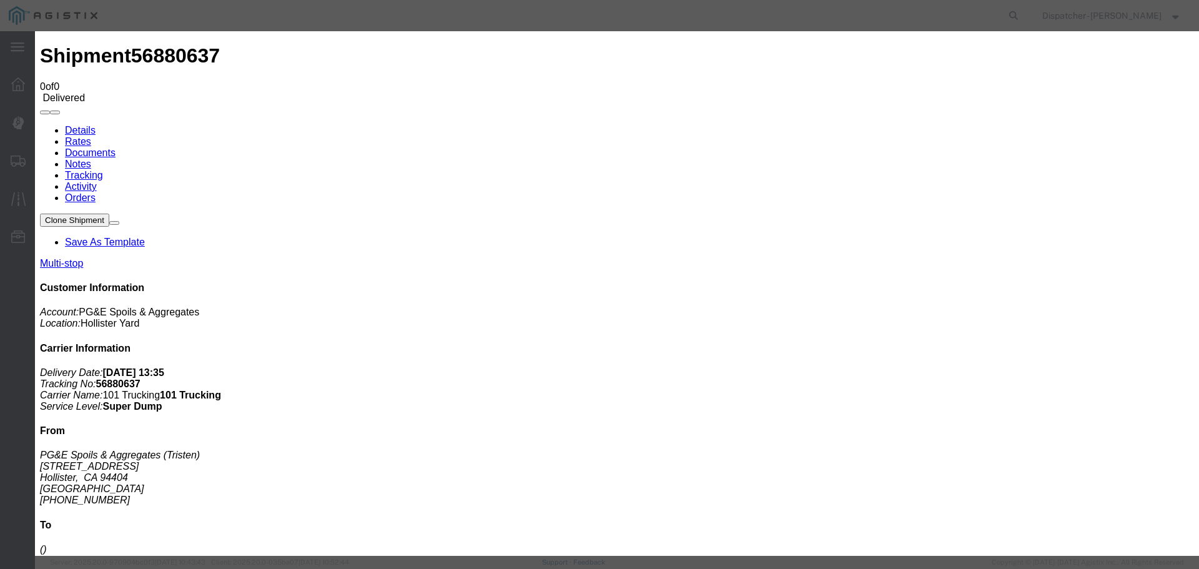
type input "Truck and Scale Tags"
type input "C:\fakepath\Truck and Scale Tags 56880637.pdf"
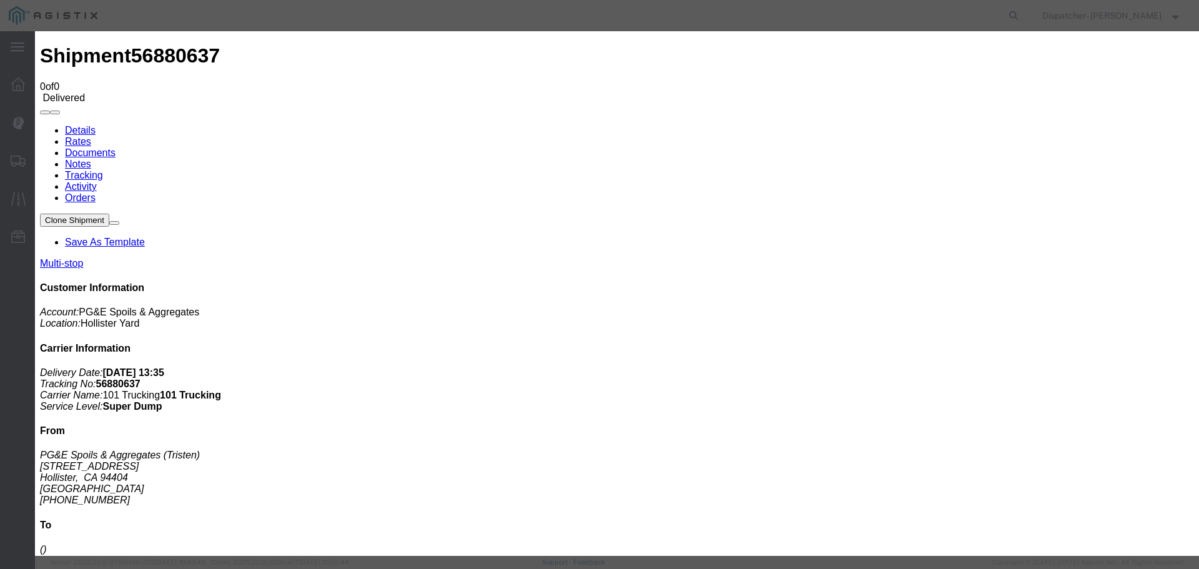
select select
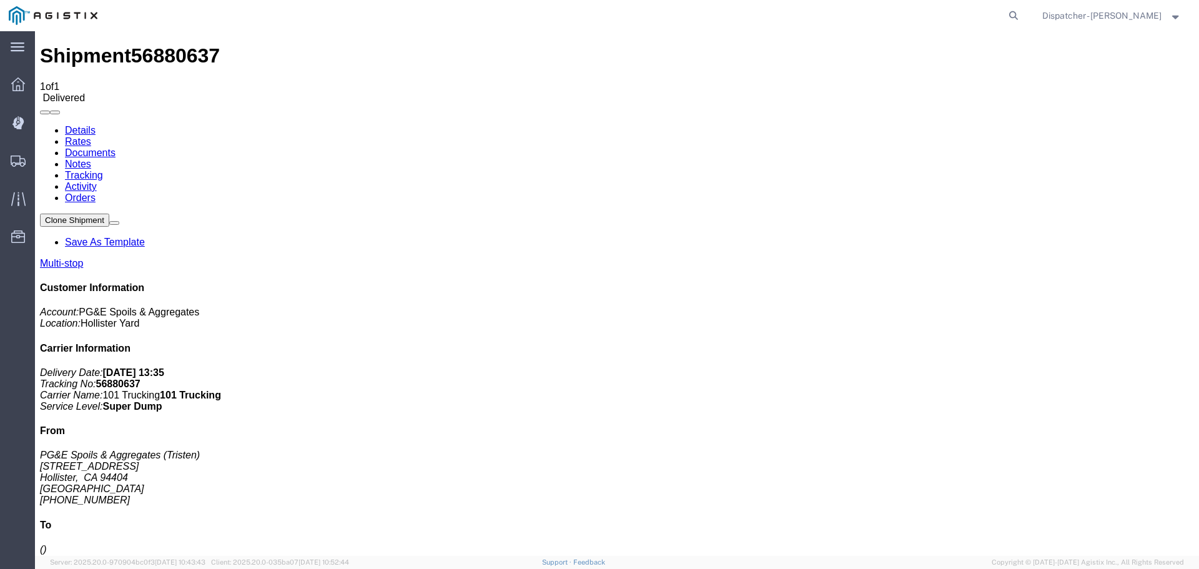
click at [43, 164] on span "Shipments" at bounding box center [38, 160] width 9 height 25
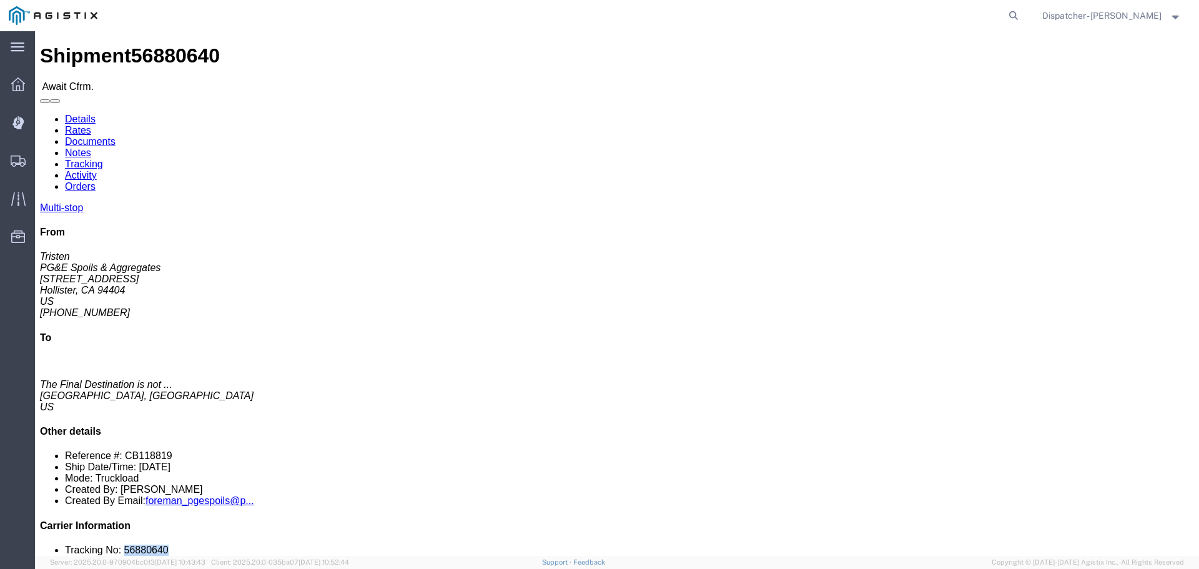
drag, startPoint x: 986, startPoint y: 375, endPoint x: 980, endPoint y: 378, distance: 6.7
click li "Tracking No: 56880640"
copy li "56880640"
click link "Tracking"
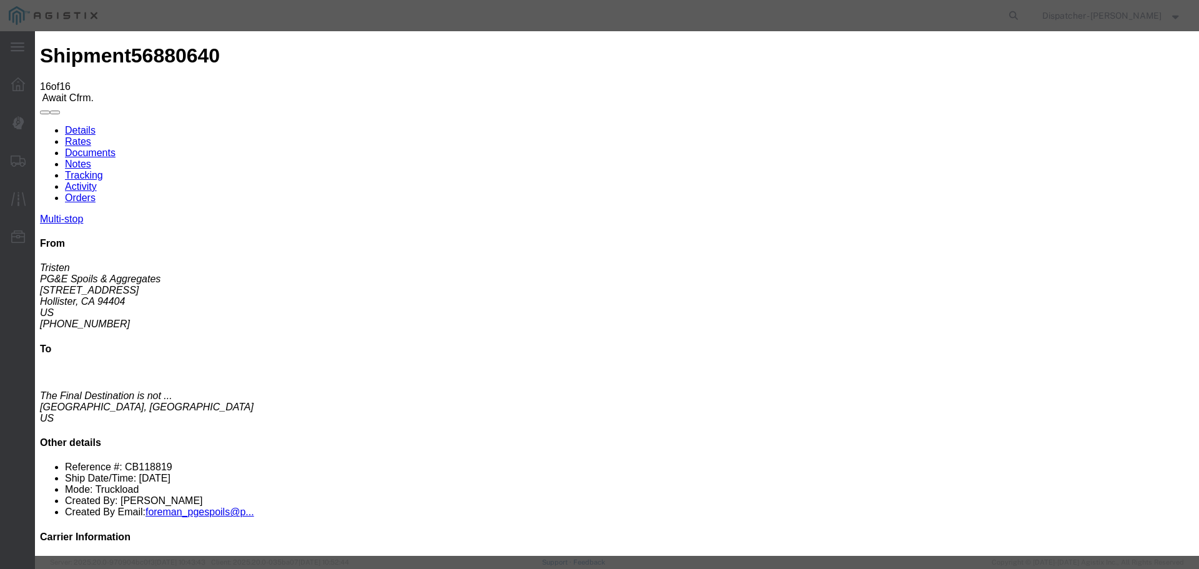
select select "DELIVRED"
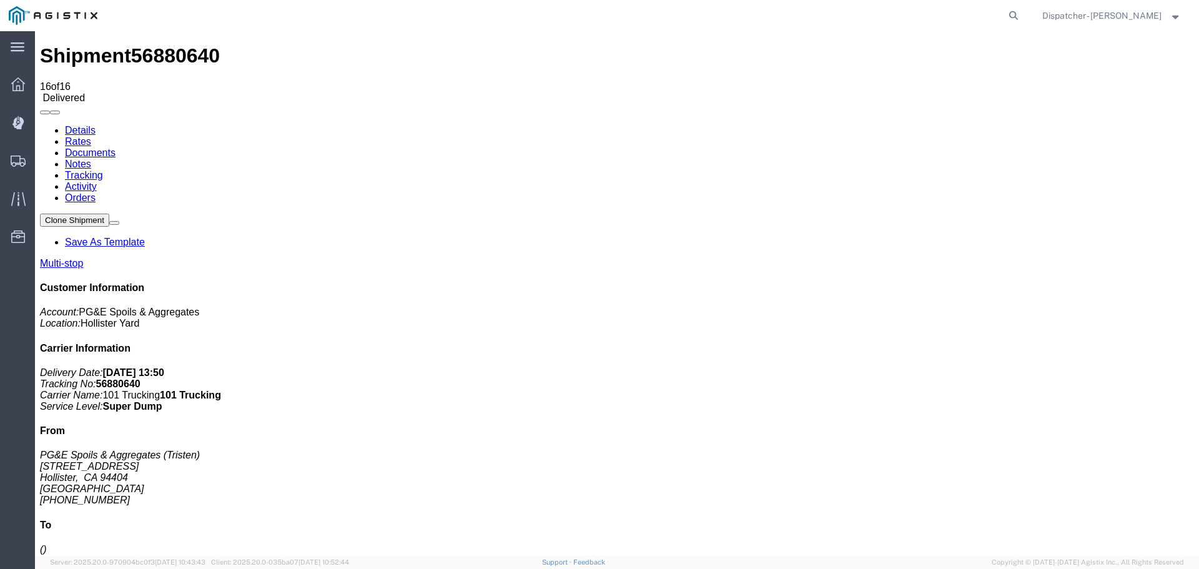
click at [91, 159] on link "Notes" at bounding box center [78, 164] width 26 height 11
click at [116, 147] on link "Documents" at bounding box center [90, 152] width 51 height 11
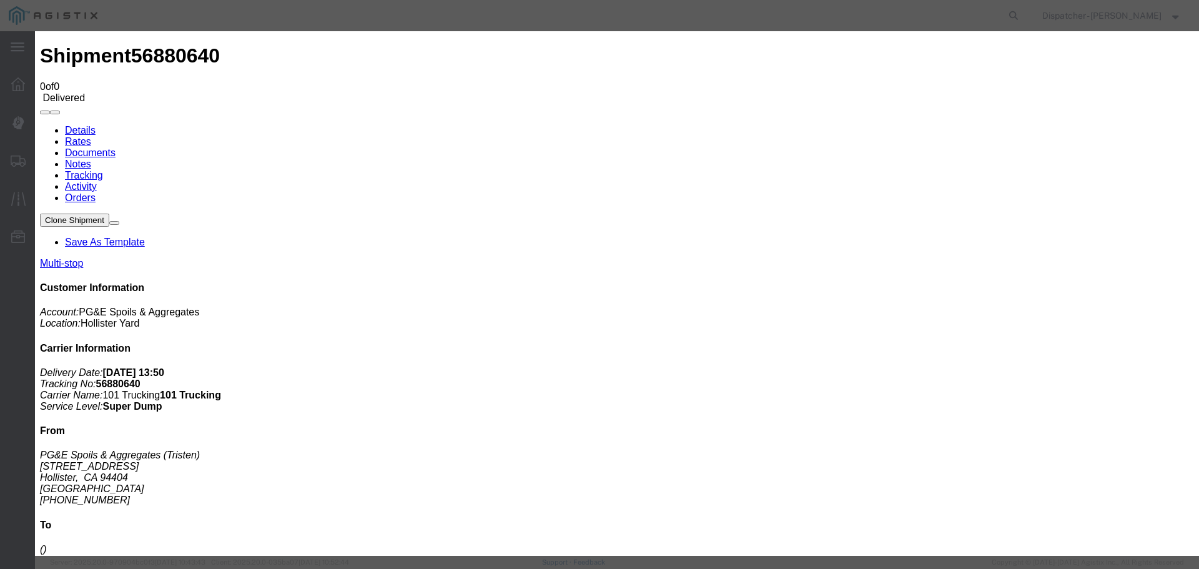
type input "Truck and Scale Tags"
type input "C:\fakepath\Truck and Scale Tags 56880640.pdf"
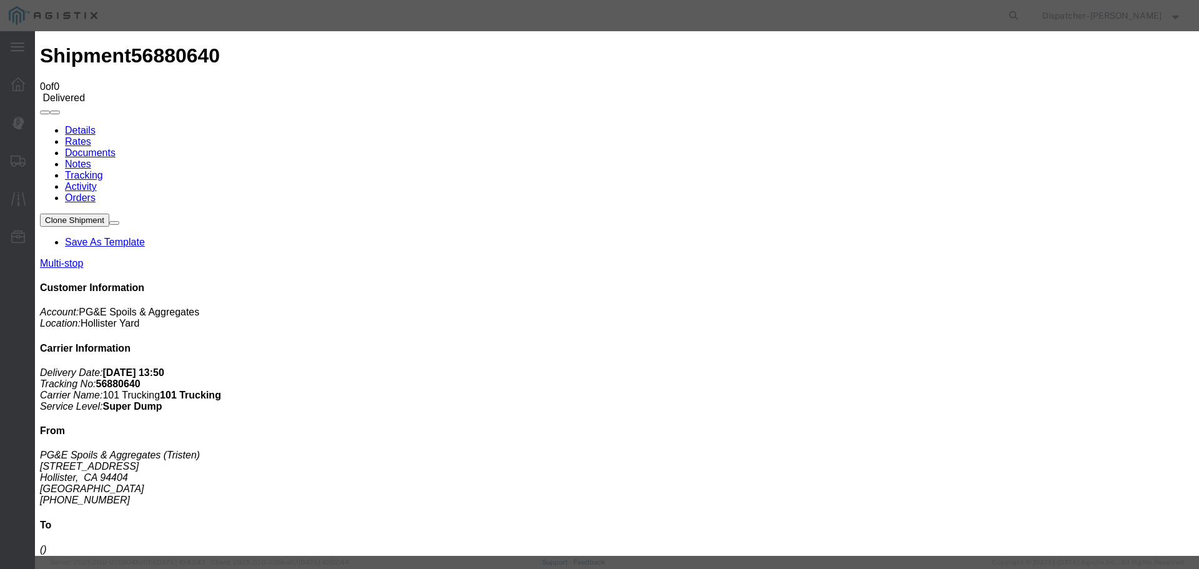
select select
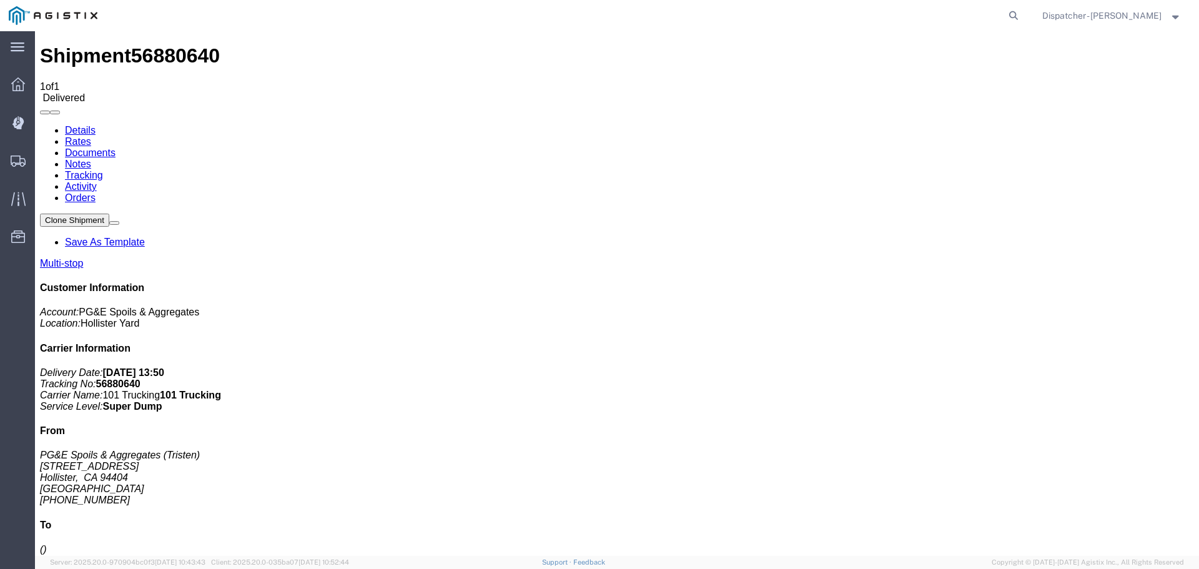
click at [43, 157] on span "Shipments" at bounding box center [38, 160] width 9 height 25
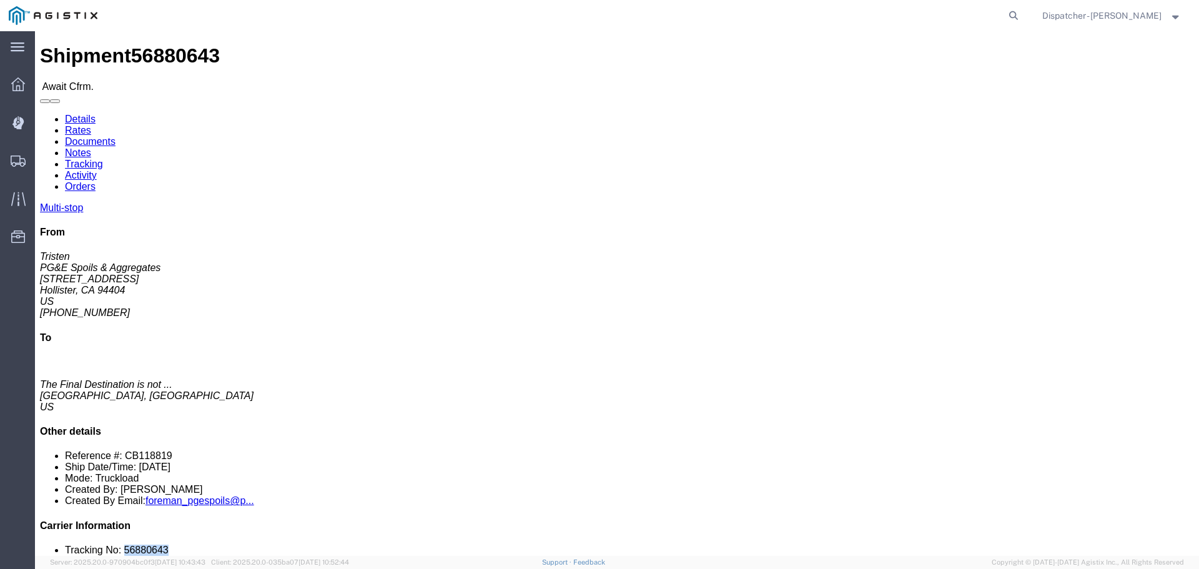
drag, startPoint x: 1024, startPoint y: 375, endPoint x: 981, endPoint y: 381, distance: 42.9
click li "Tracking No: 56880643"
copy li "56880643"
click link "Activity"
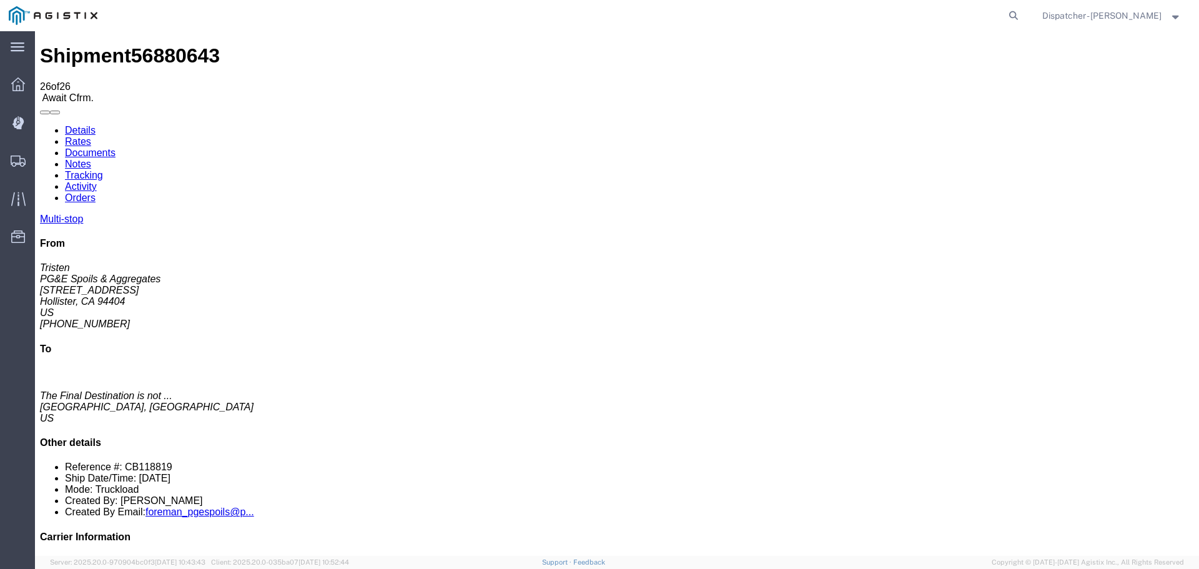
click at [103, 170] on link "Tracking" at bounding box center [84, 175] width 38 height 11
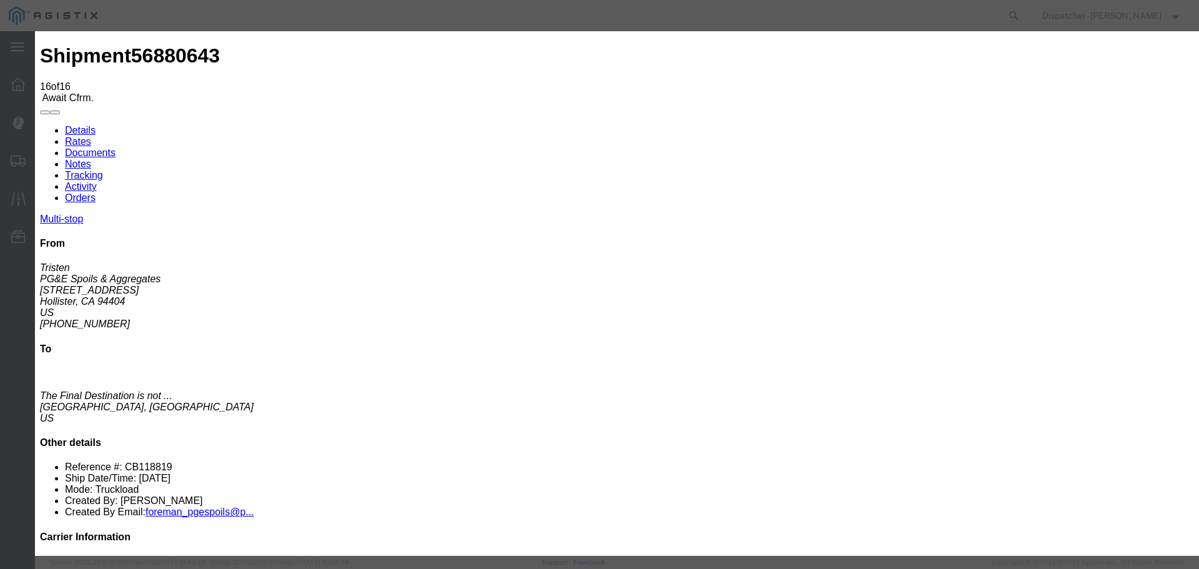
select select "DELIVRED"
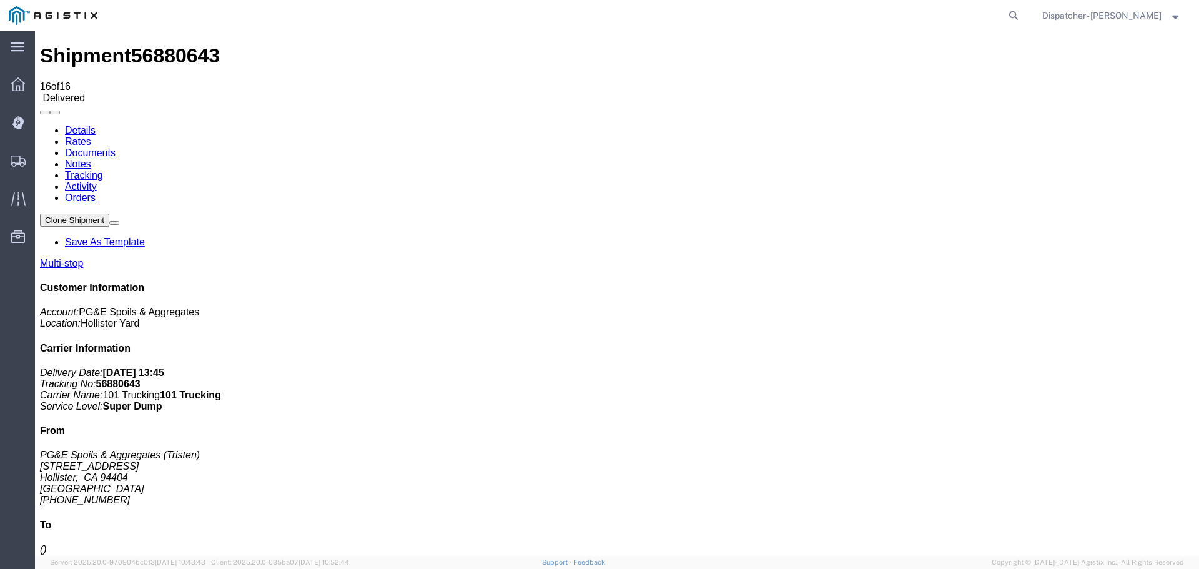
click at [91, 159] on link "Notes" at bounding box center [78, 164] width 26 height 11
click at [116, 147] on link "Documents" at bounding box center [90, 152] width 51 height 11
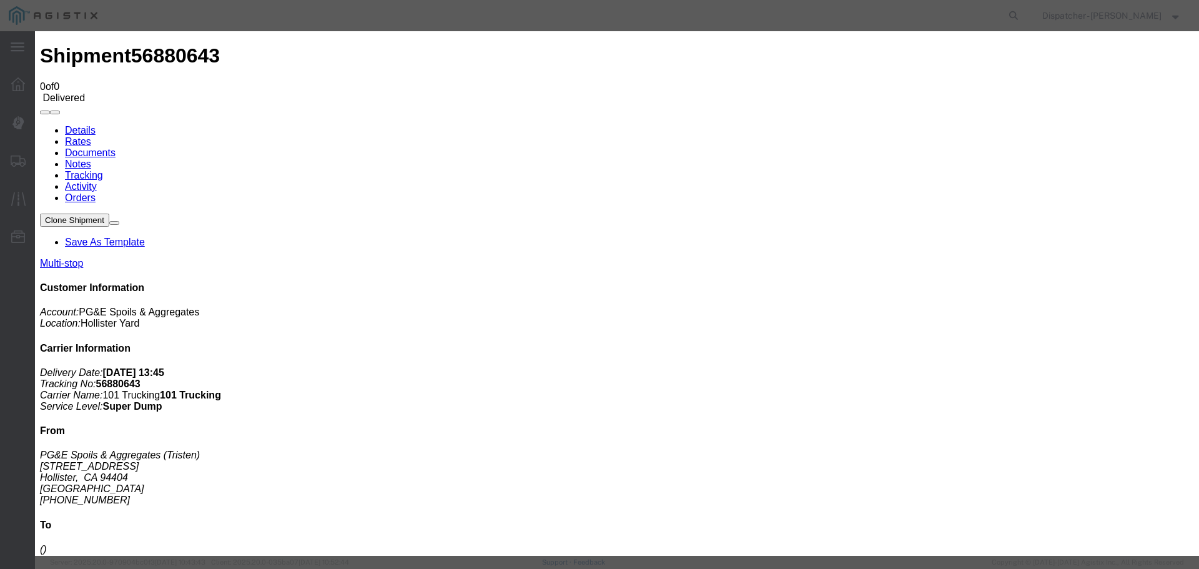
type input "Truck and Scale Tags"
type input "C:\fakepath\Truck and Scale Tags 56880643.pdf"
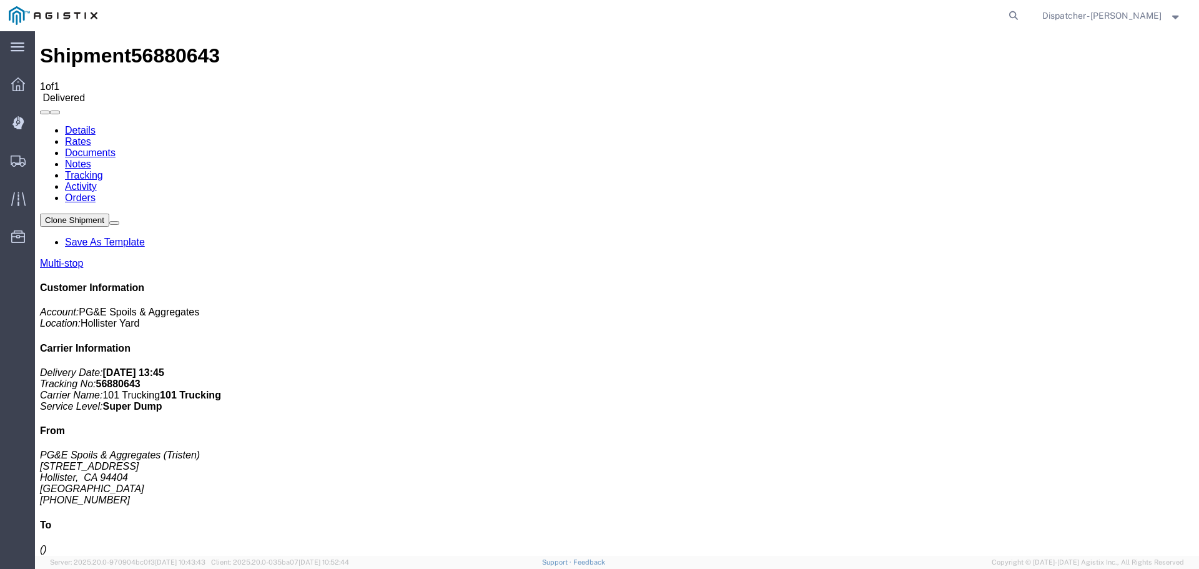
click at [43, 161] on span "Shipments" at bounding box center [38, 160] width 9 height 25
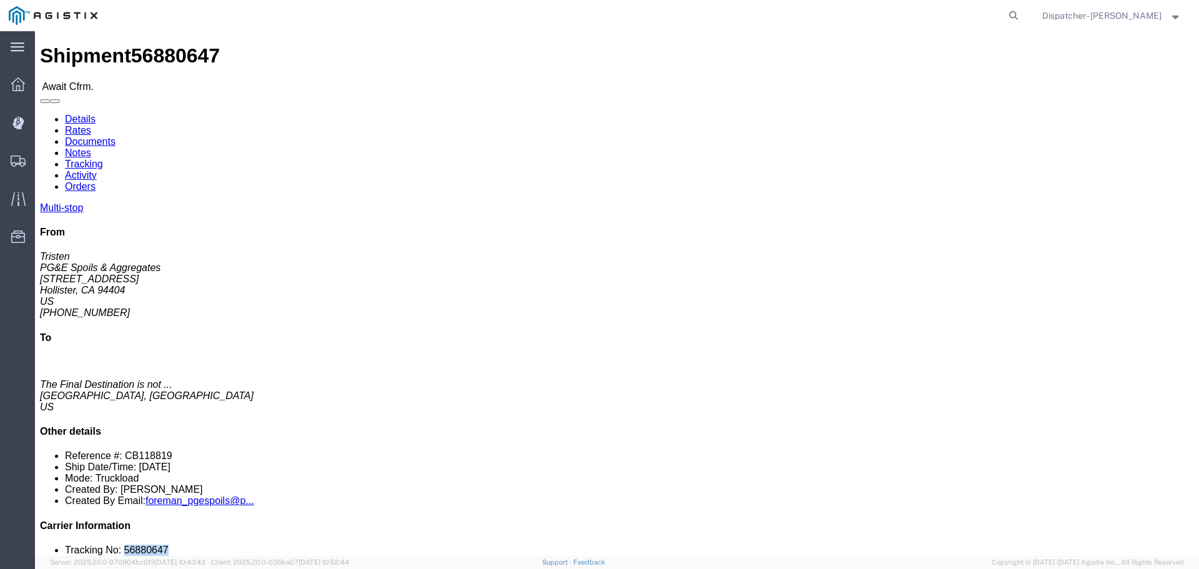
drag, startPoint x: 1022, startPoint y: 372, endPoint x: 981, endPoint y: 379, distance: 41.9
click li "Tracking No: 56880647"
copy li "56880647"
click link "Tracking"
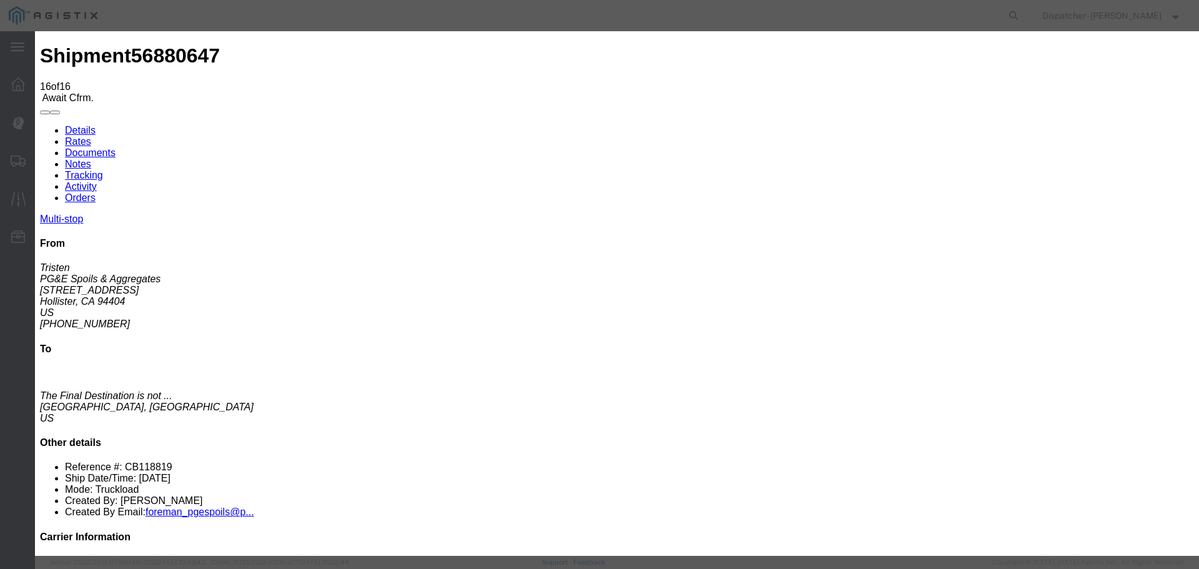
select select "DELIVRED"
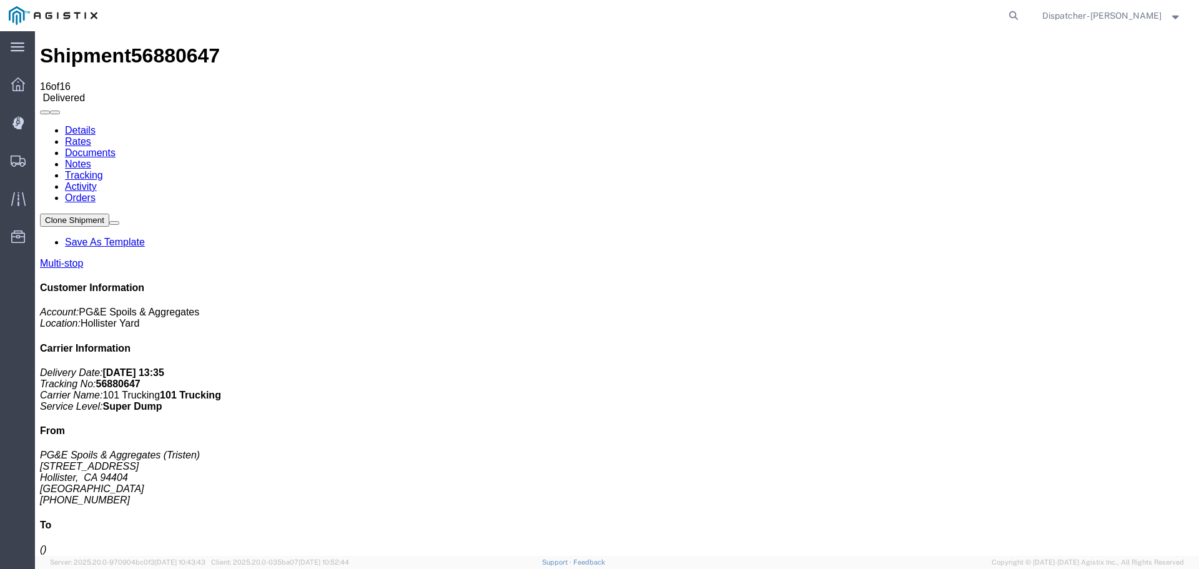
click at [91, 159] on link "Notes" at bounding box center [78, 164] width 26 height 11
click at [116, 147] on link "Documents" at bounding box center [90, 152] width 51 height 11
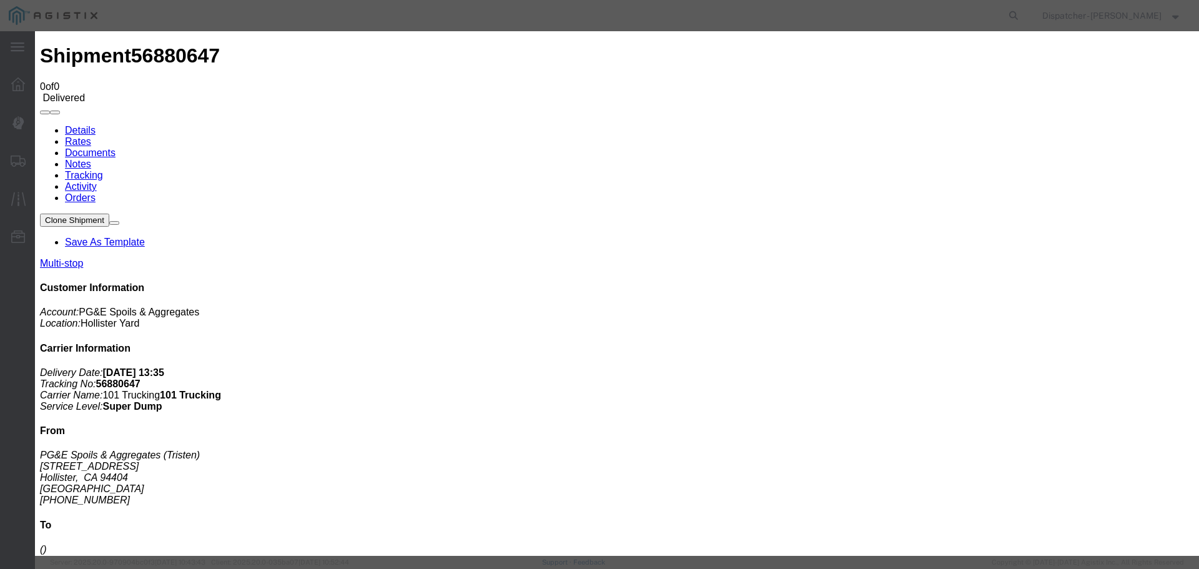
type input "Truck and Scale Tags"
type input "C:\fakepath\Truck and Scale Tags 56880647.pdf"
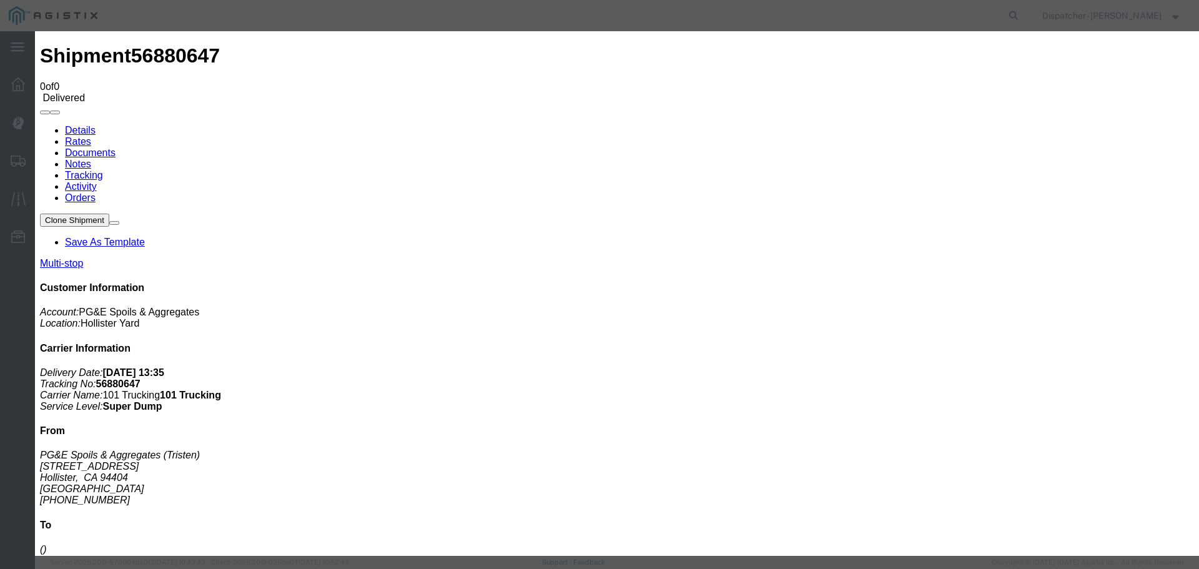
select select
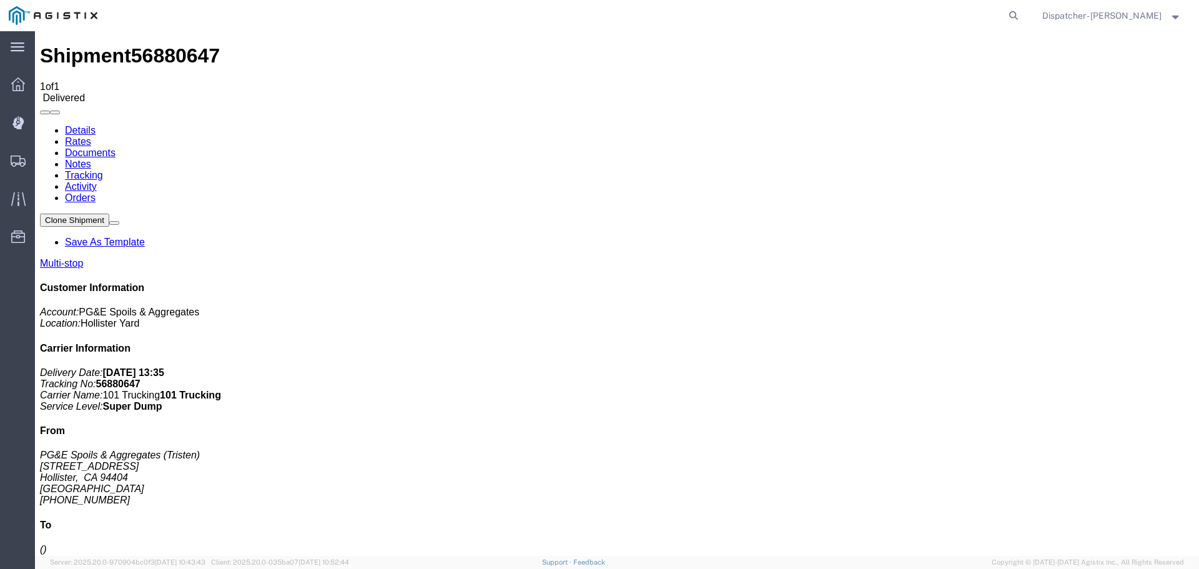
click at [43, 159] on span "Shipments" at bounding box center [38, 160] width 9 height 25
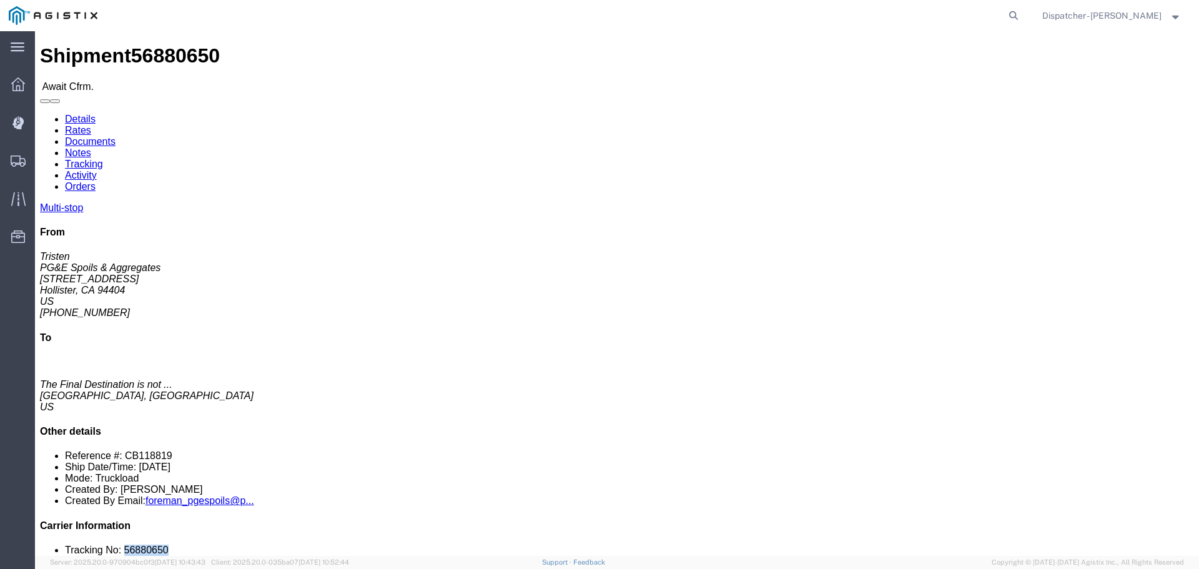
drag, startPoint x: 1029, startPoint y: 372, endPoint x: 983, endPoint y: 377, distance: 47.1
click li "Tracking No: 56880650"
click link "Notes"
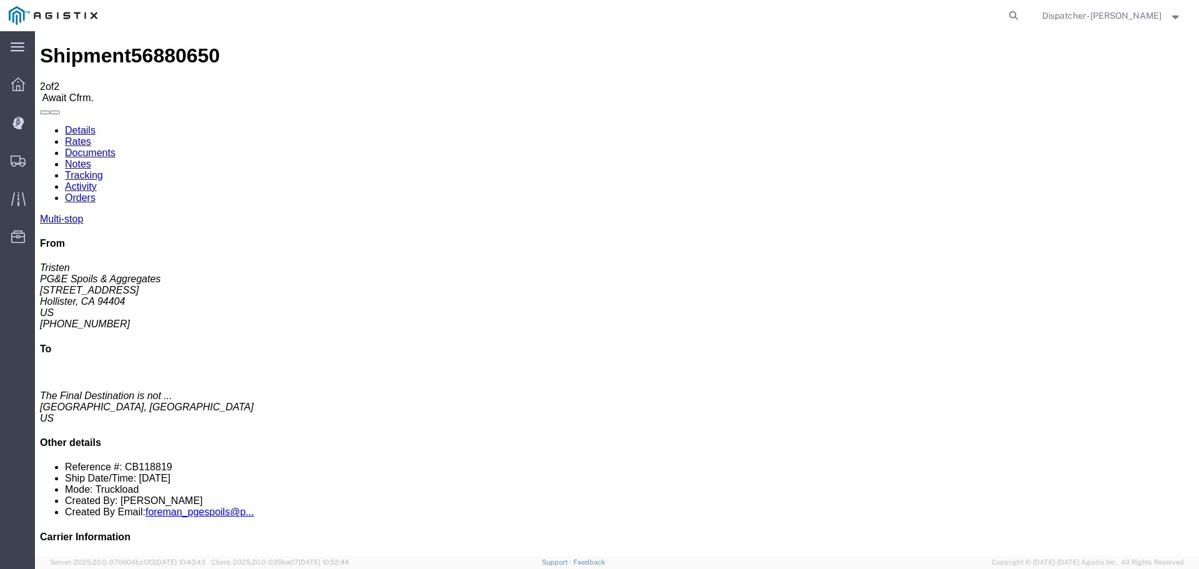
click at [103, 170] on link "Tracking" at bounding box center [84, 175] width 38 height 11
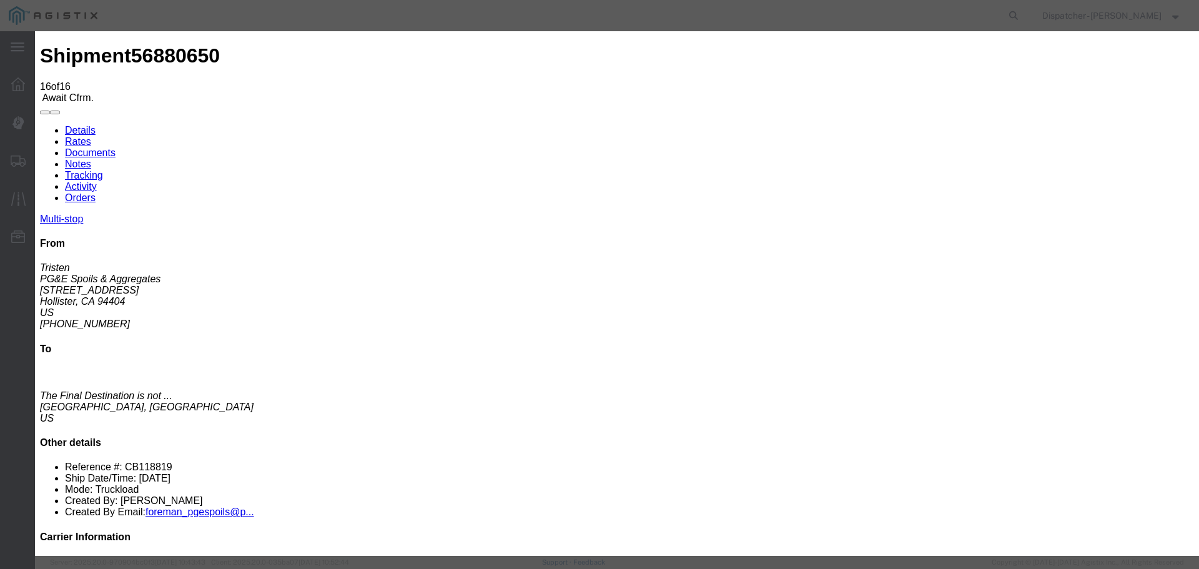
select select "DELIVRED"
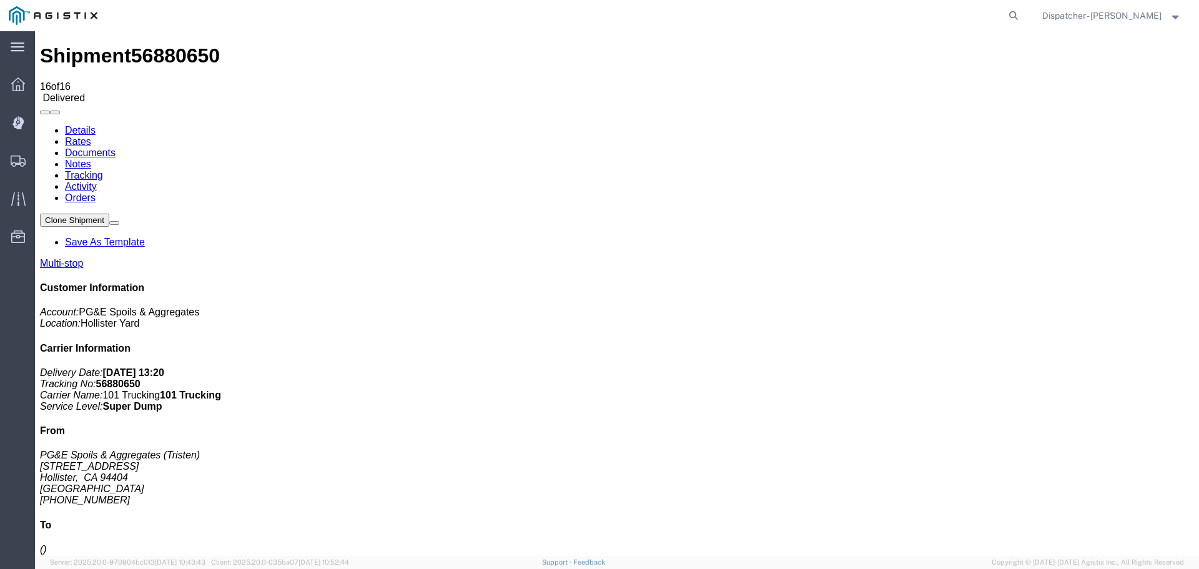
click at [91, 159] on link "Notes" at bounding box center [78, 164] width 26 height 11
click at [116, 147] on link "Documents" at bounding box center [90, 152] width 51 height 11
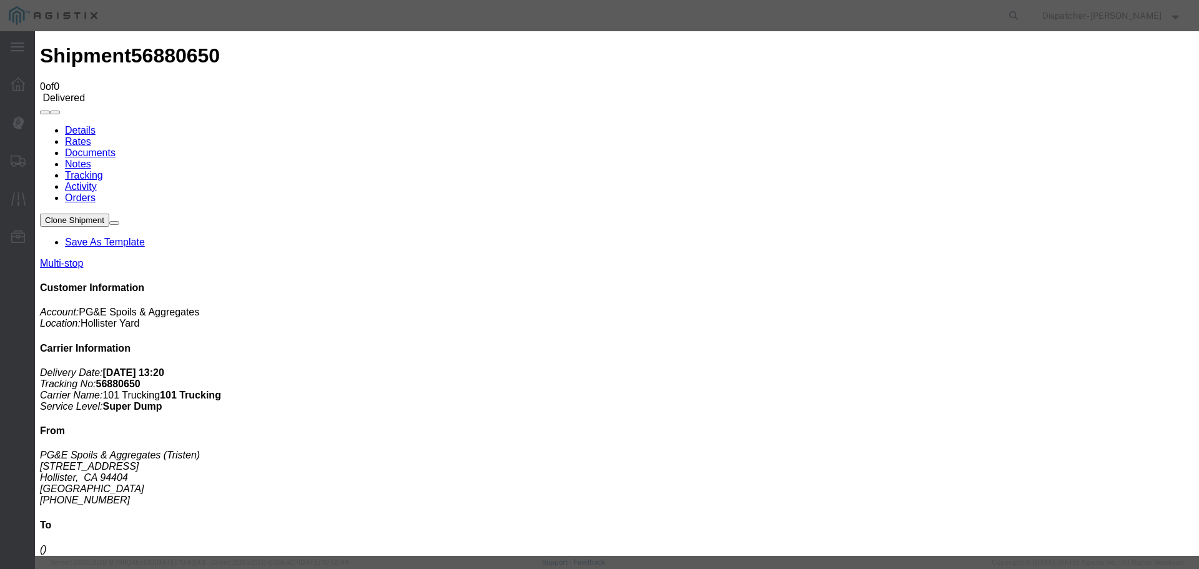
type input "Truck and Scale Tags"
type input "C:\fakepath\Truck and Scale Tags 56880650.pdf"
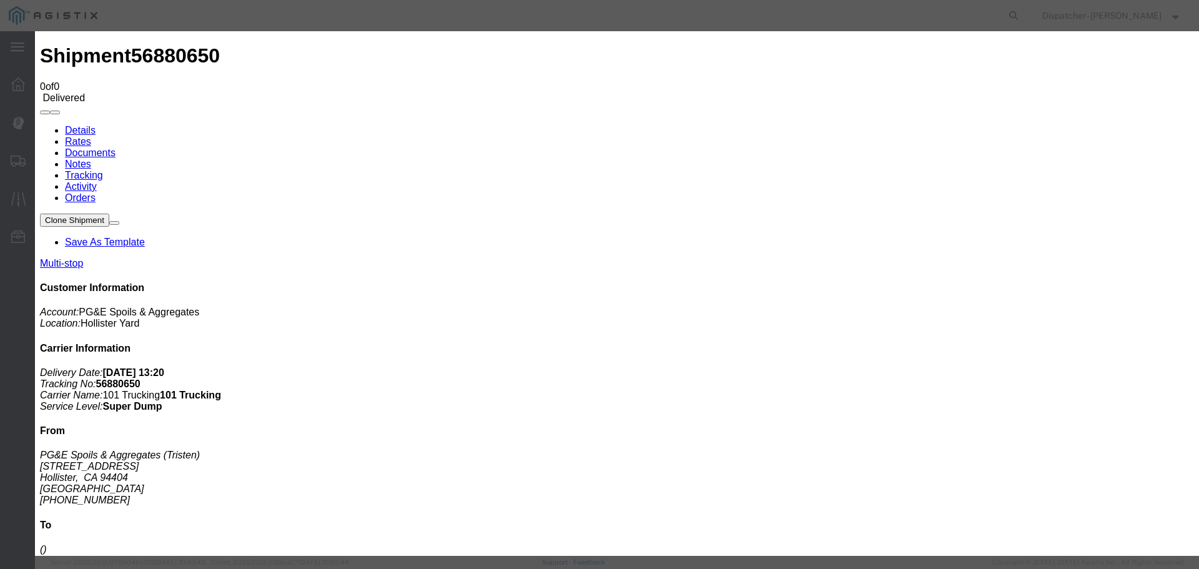
select select
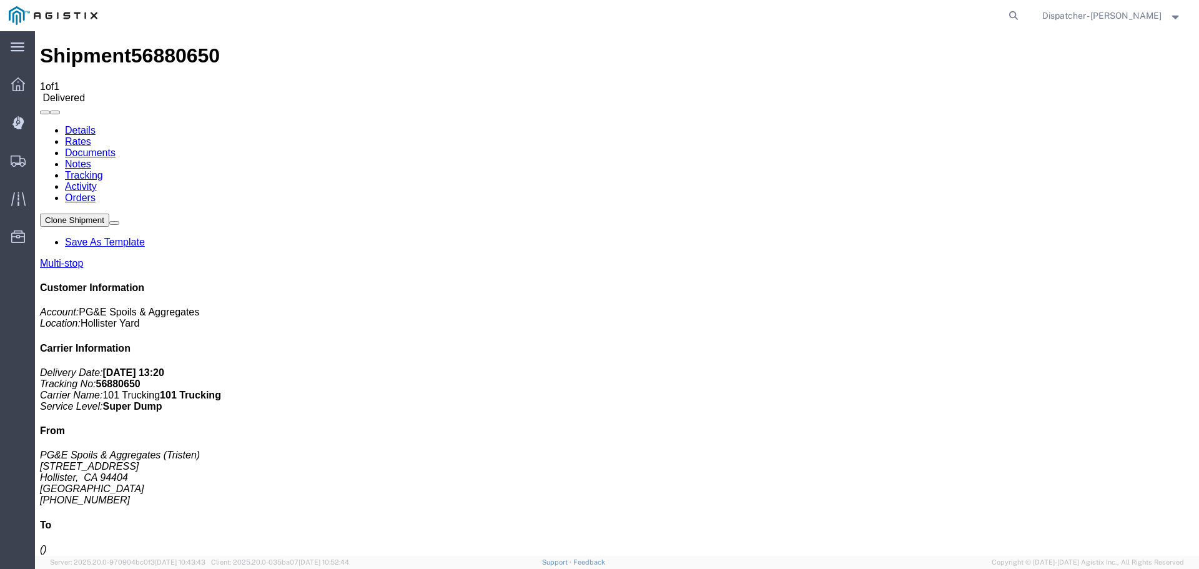
click at [43, 161] on span "Shipments" at bounding box center [38, 160] width 9 height 25
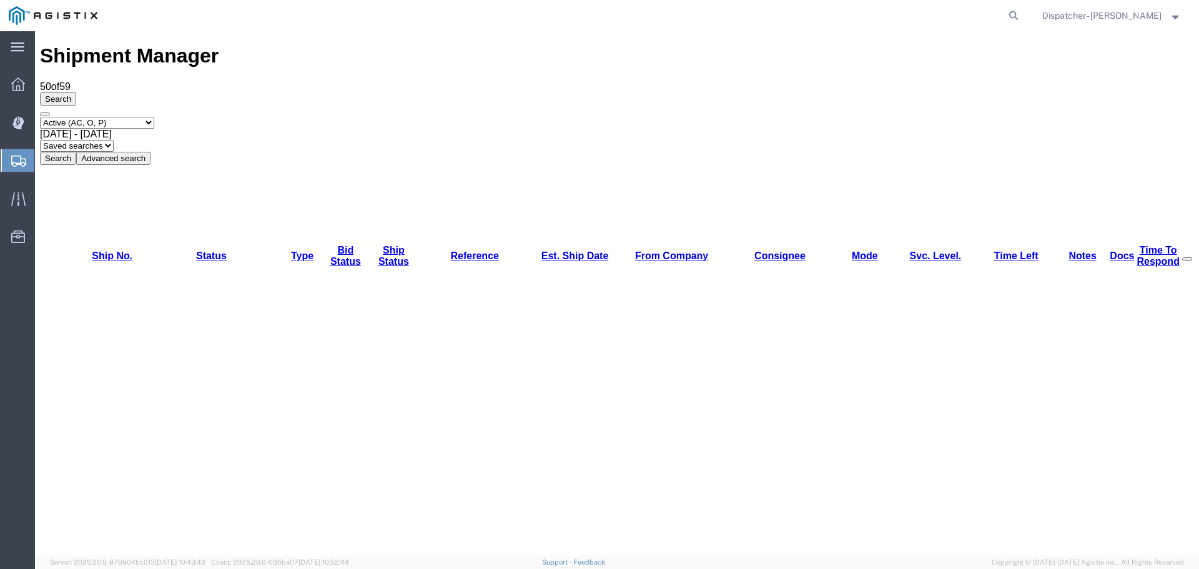
click at [112, 129] on span "[DATE] - [DATE]" at bounding box center [76, 134] width 72 height 11
drag, startPoint x: 420, startPoint y: 92, endPoint x: 240, endPoint y: 178, distance: 198.9
click at [284, 129] on div "[DATE] - [DATE]" at bounding box center [617, 134] width 1154 height 11
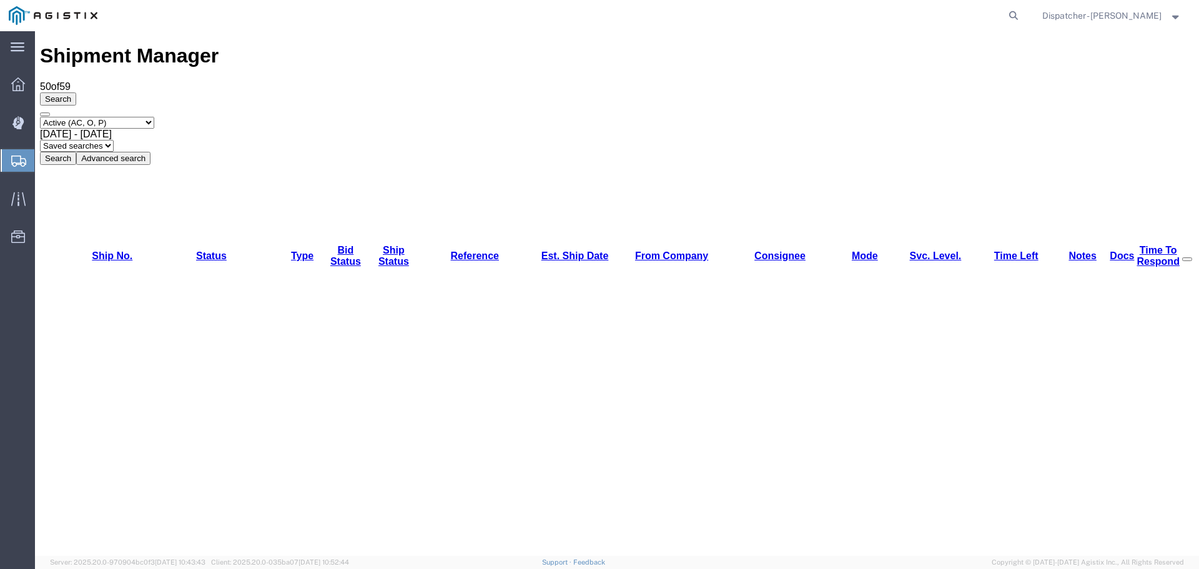
click at [76, 152] on button "Search" at bounding box center [58, 158] width 36 height 13
click at [27, 164] on div at bounding box center [18, 160] width 35 height 22
